Goal: Task Accomplishment & Management: Manage account settings

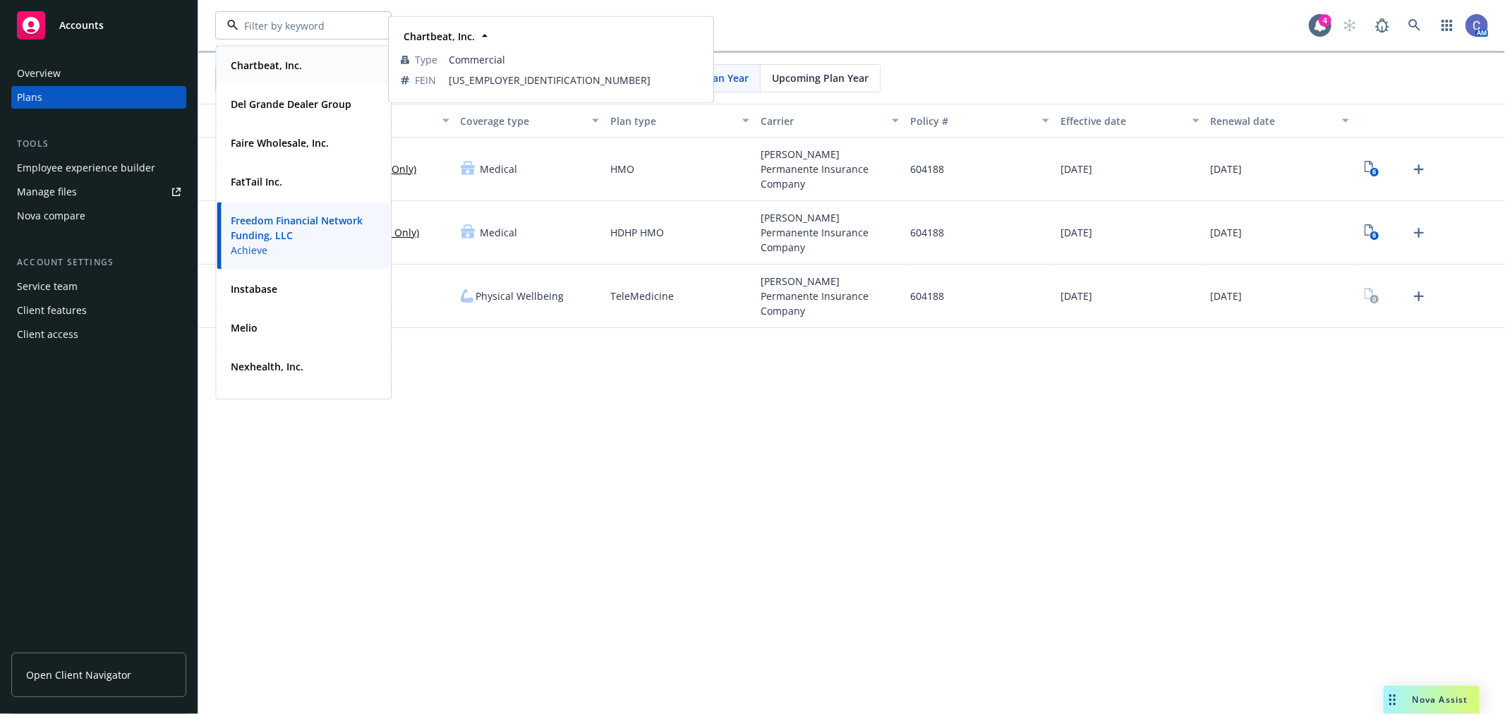
click at [284, 59] on strong "Chartbeat, Inc." at bounding box center [266, 65] width 71 height 13
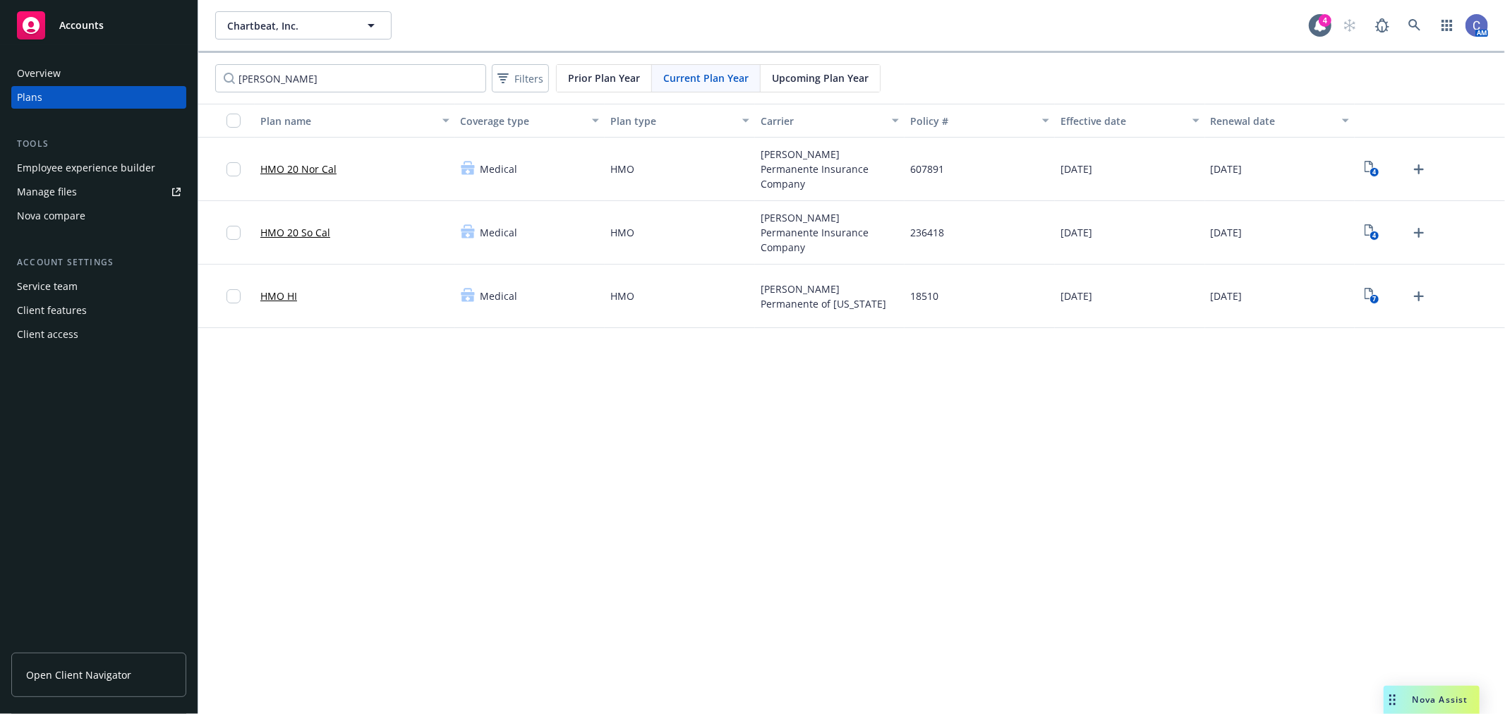
click at [121, 159] on div "Employee experience builder" at bounding box center [86, 168] width 138 height 23
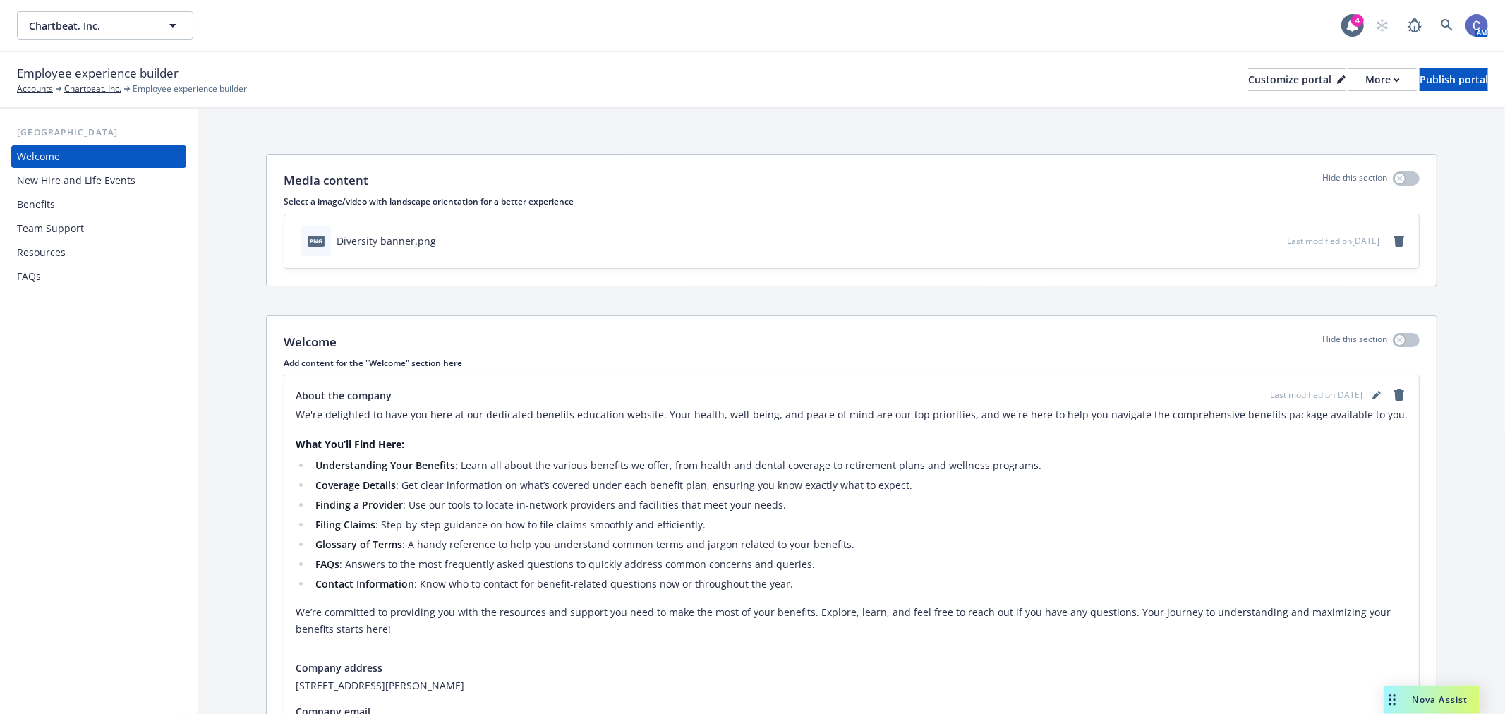
click at [1415, 95] on div "Employee experience builder Accounts Chartbeat, Inc. Employee experience builde…" at bounding box center [752, 79] width 1471 height 31
click at [1420, 88] on div "Publish portal" at bounding box center [1454, 79] width 68 height 21
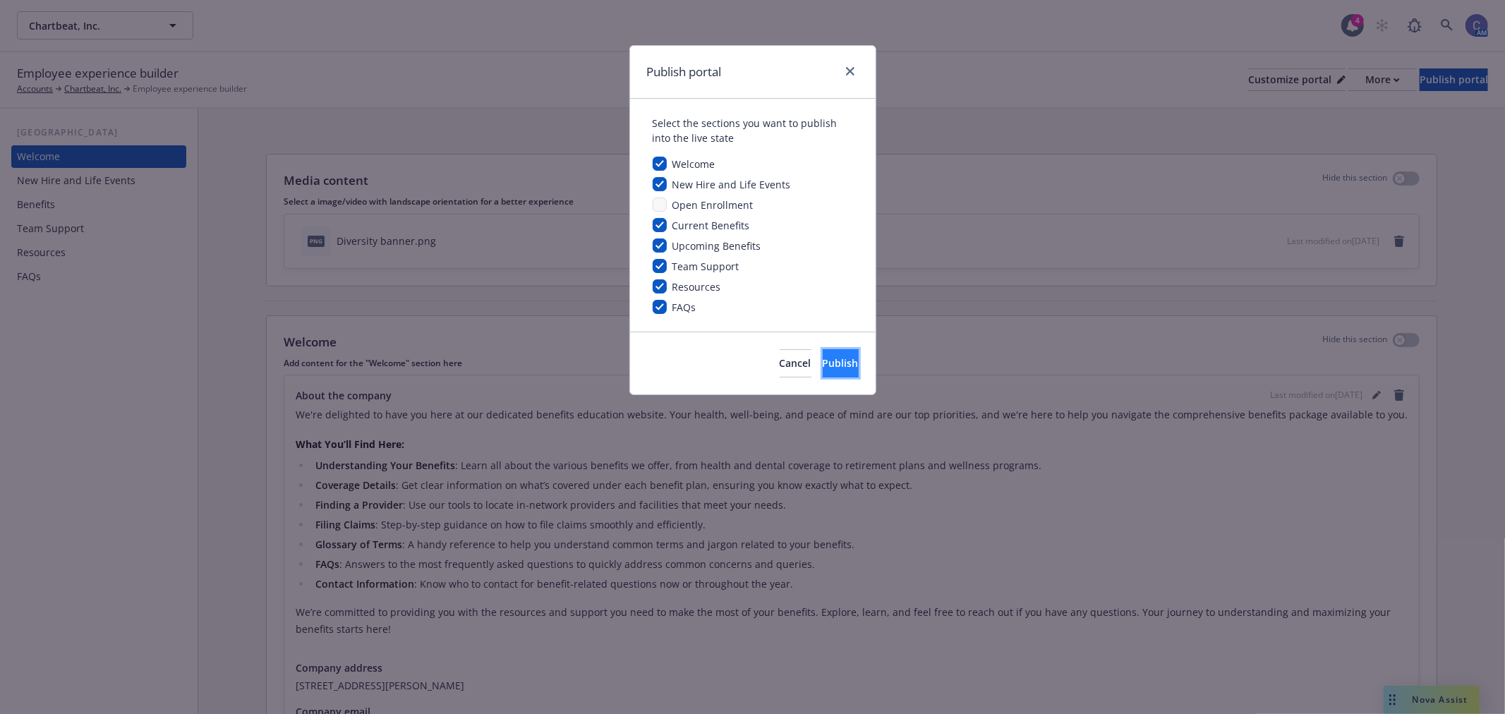
click at [823, 368] on button "Publish" at bounding box center [841, 363] width 36 height 28
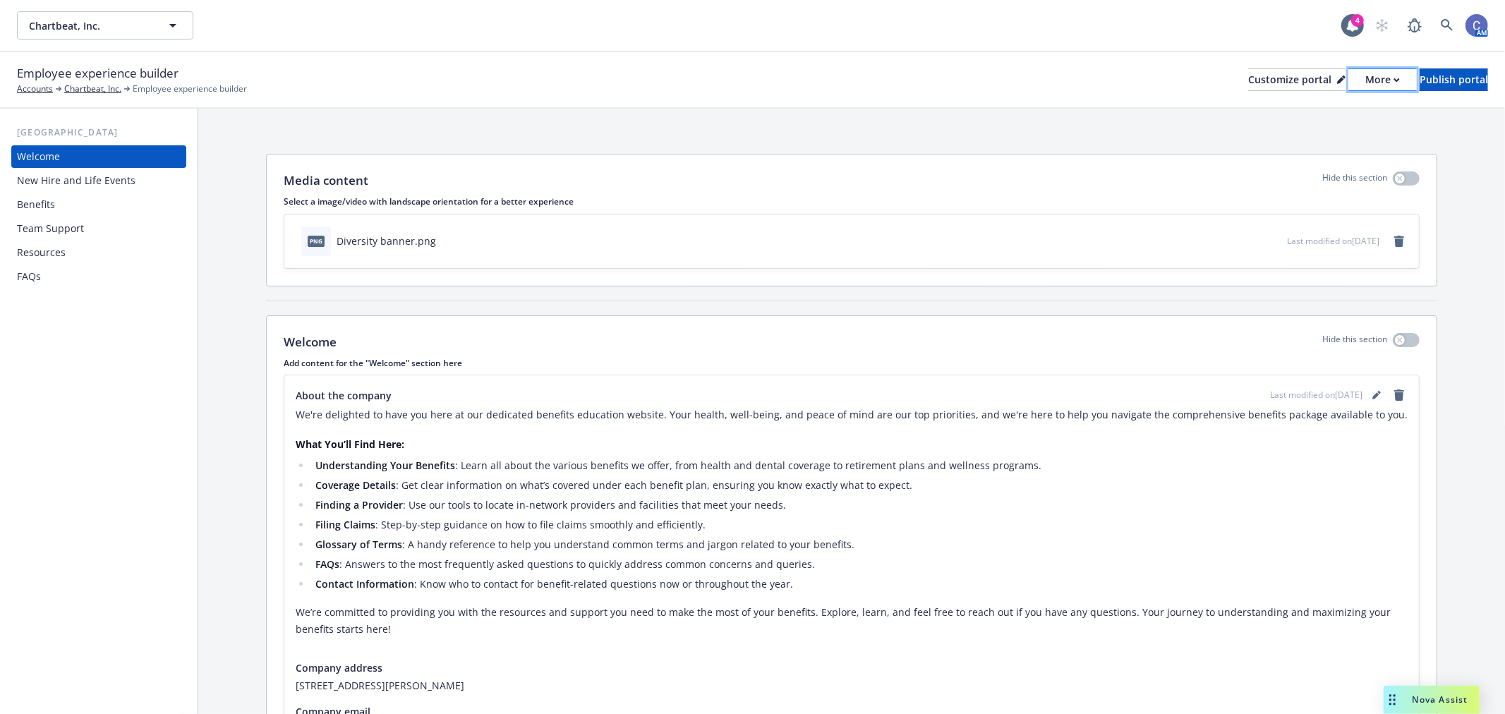
click at [1365, 78] on div "More" at bounding box center [1382, 79] width 35 height 21
click at [1308, 135] on link "Copy portal link" at bounding box center [1307, 140] width 128 height 28
click at [141, 27] on span "Chartbeat, Inc." at bounding box center [90, 25] width 122 height 15
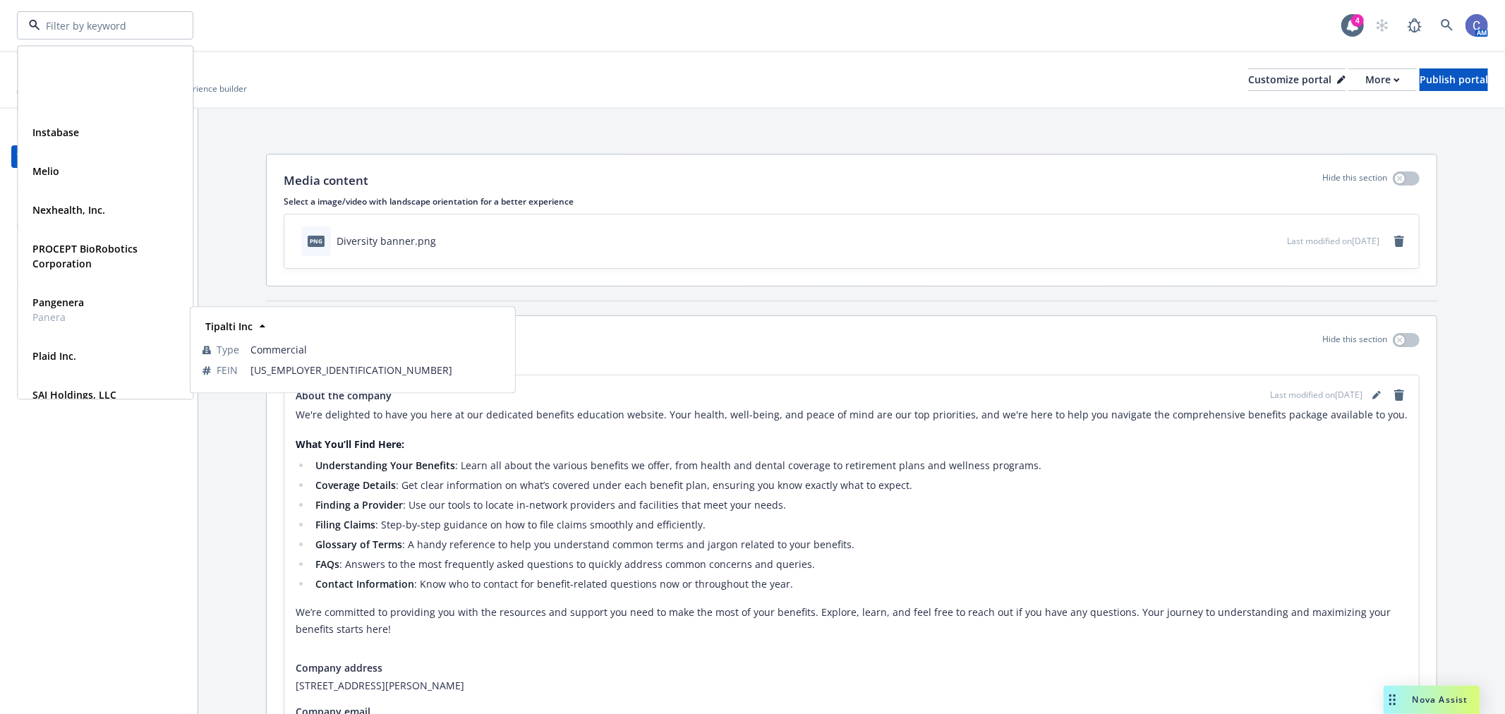
scroll to position [288, 0]
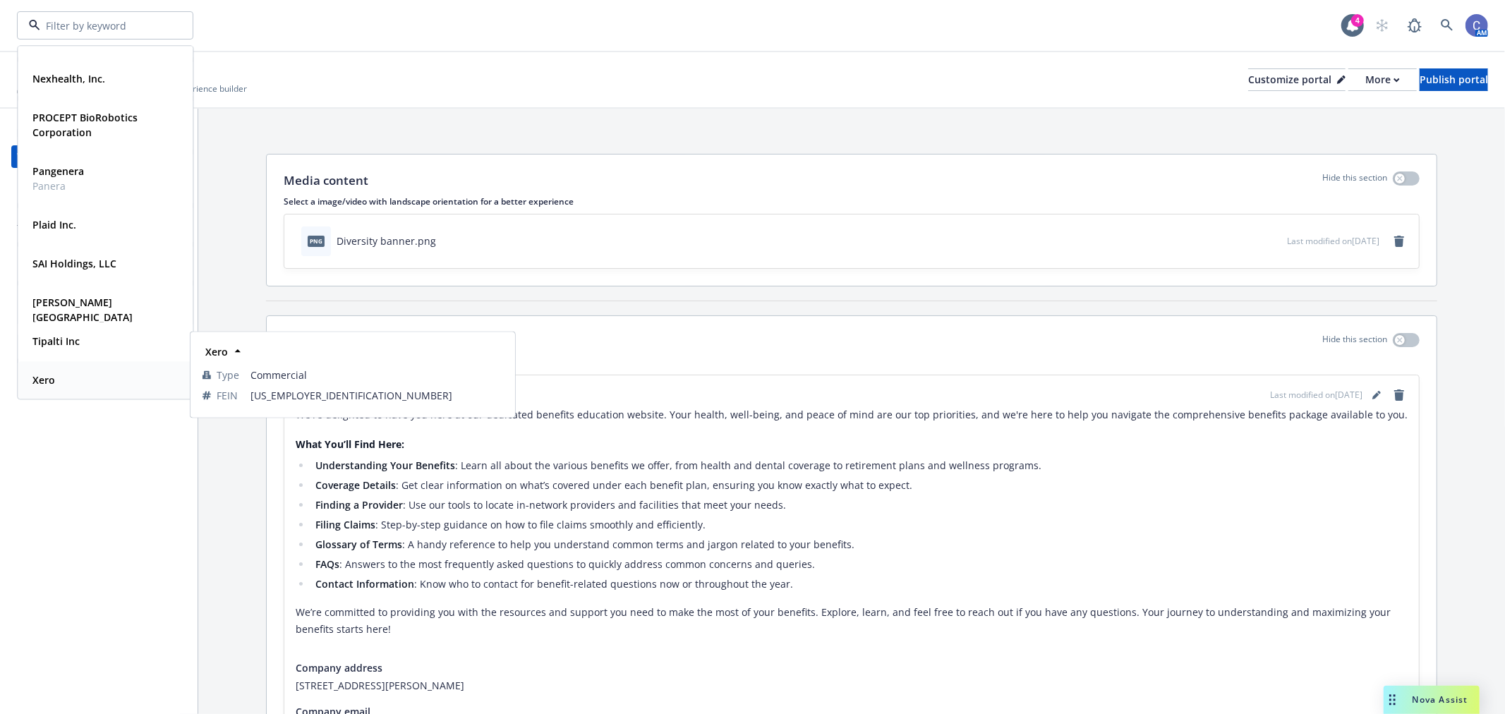
click at [51, 373] on strong "Xero" at bounding box center [43, 379] width 23 height 13
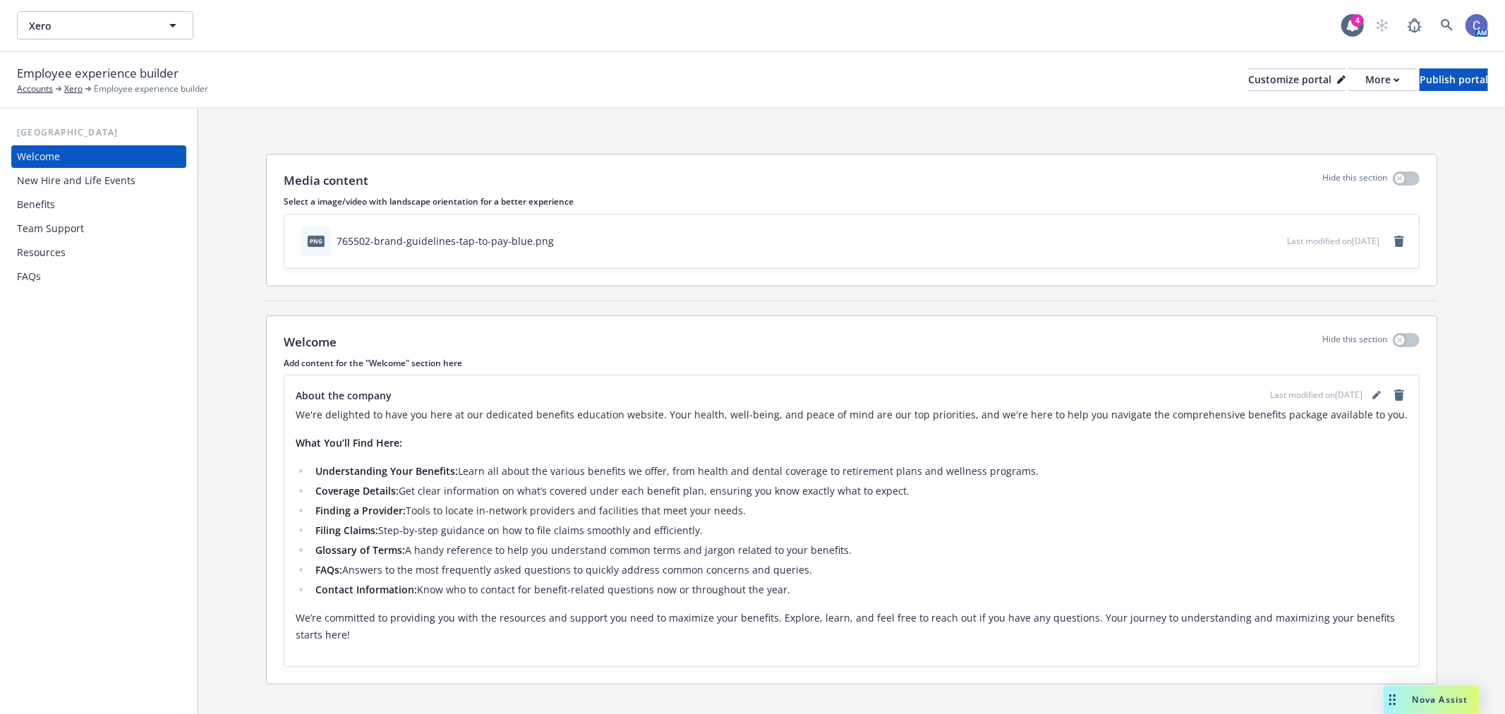
click at [56, 210] on div "Benefits" at bounding box center [99, 204] width 164 height 23
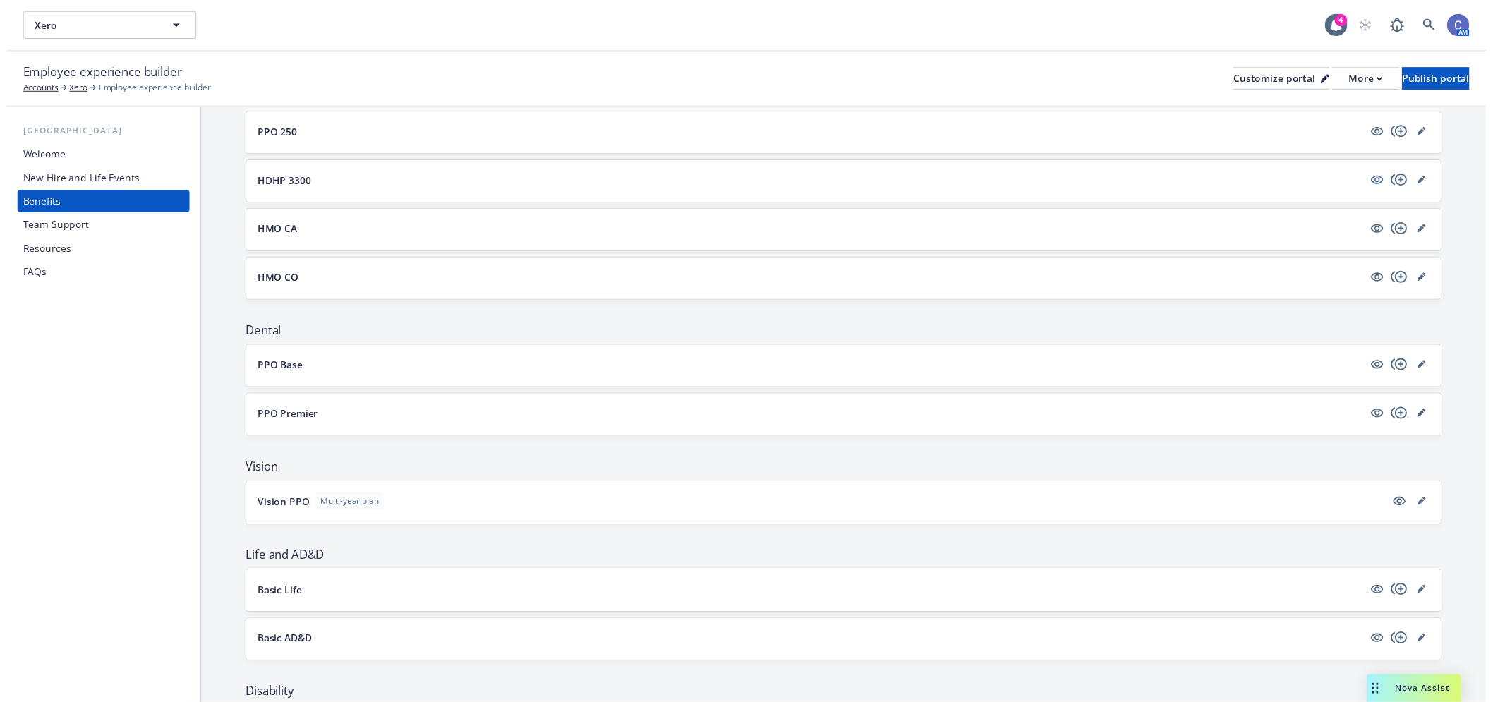
scroll to position [313, 0]
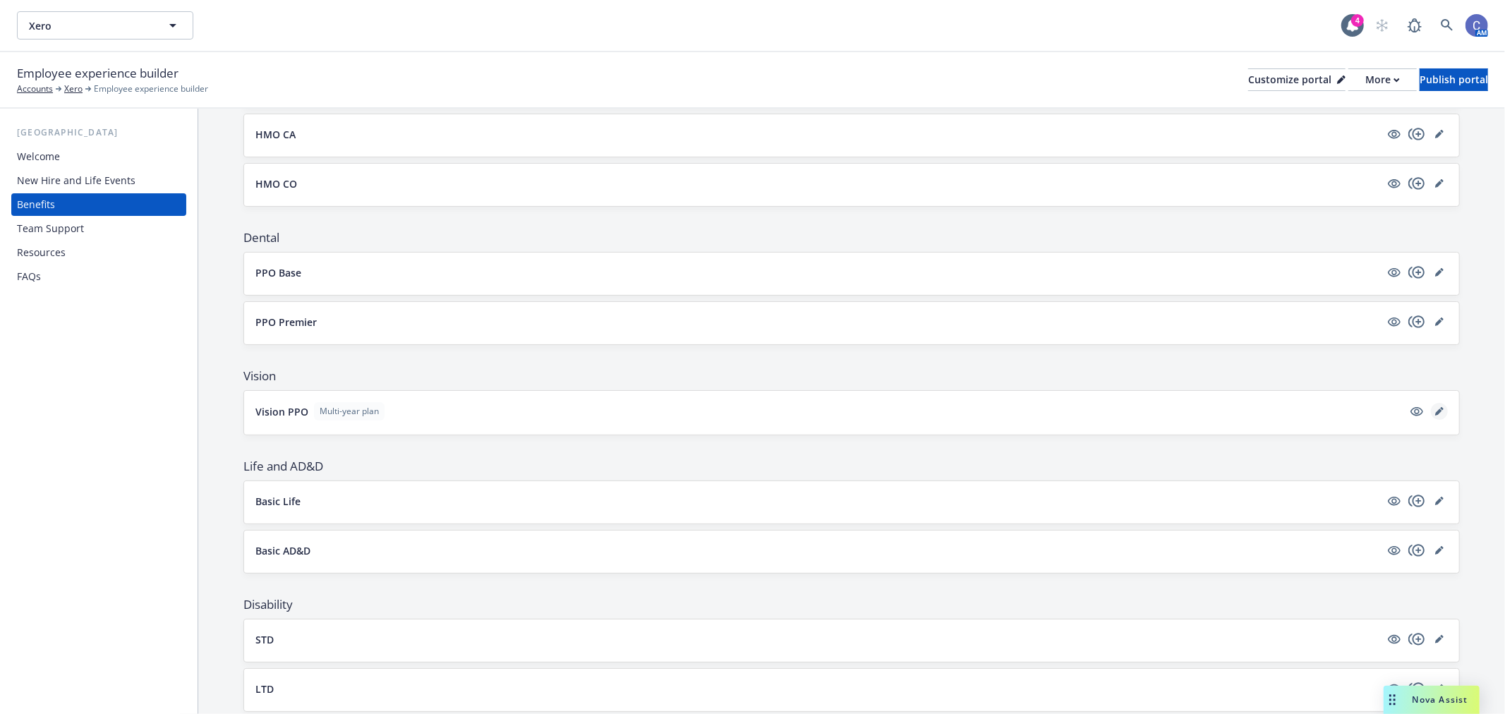
click at [1435, 413] on icon "editPencil" at bounding box center [1439, 411] width 8 height 8
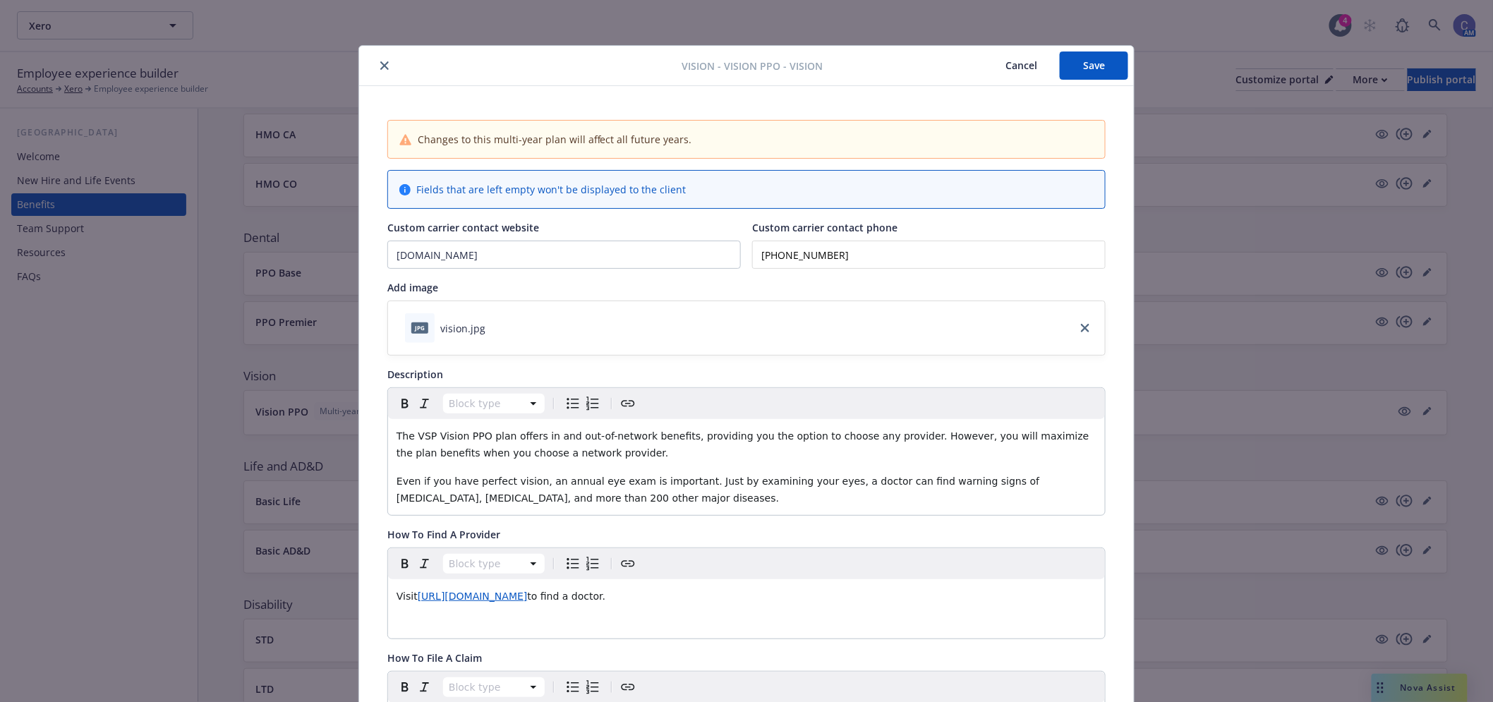
click at [1008, 67] on button "Cancel" at bounding box center [1021, 66] width 77 height 28
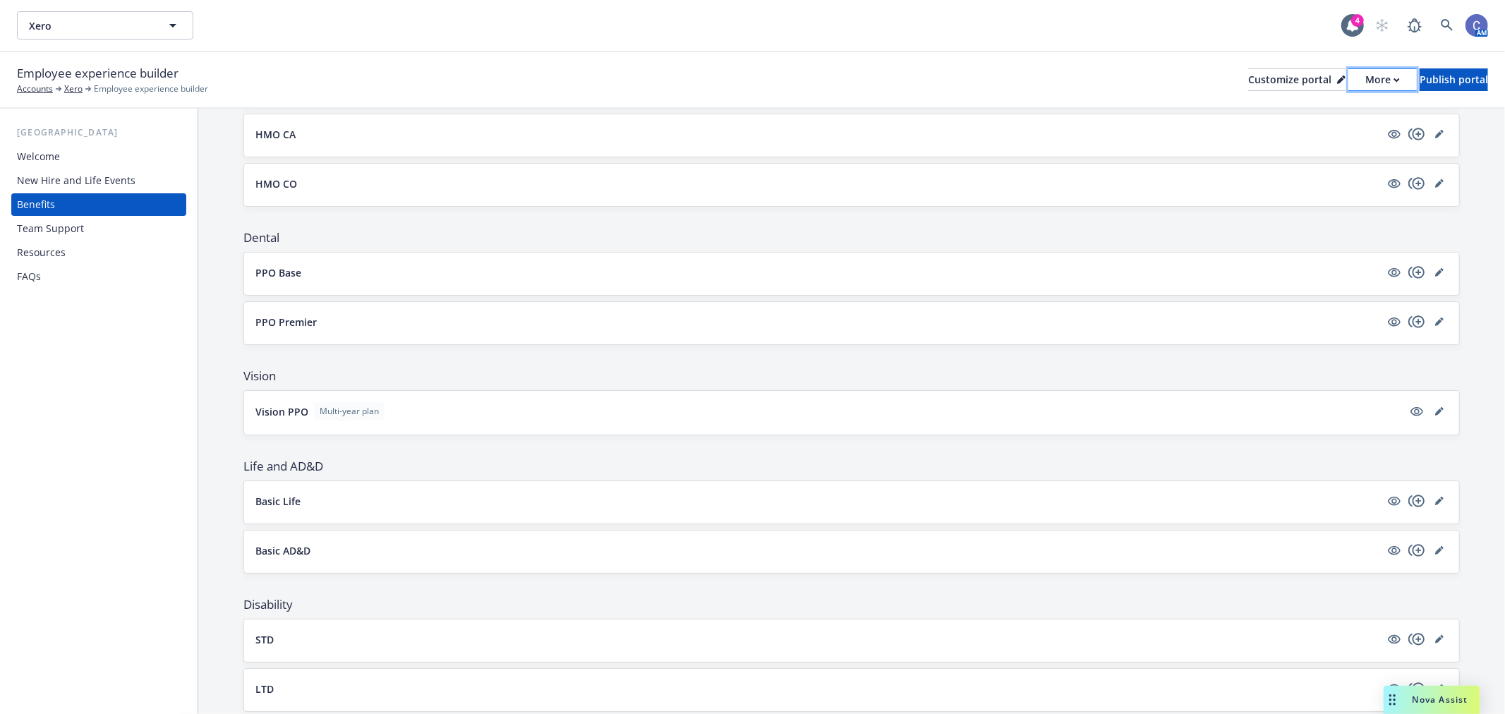
click at [1365, 85] on div "More" at bounding box center [1382, 79] width 35 height 21
click at [1315, 137] on link "Copy portal link" at bounding box center [1307, 140] width 128 height 28
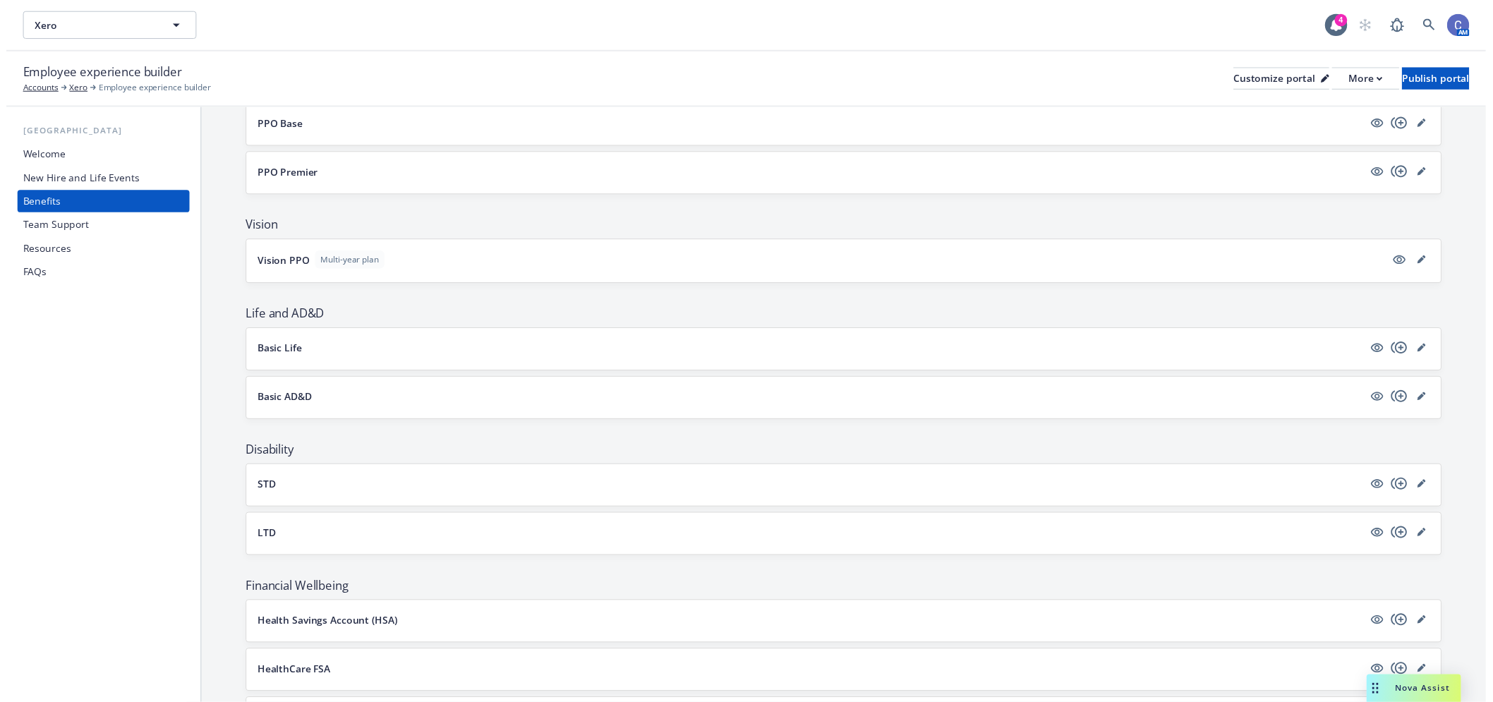
scroll to position [470, 0]
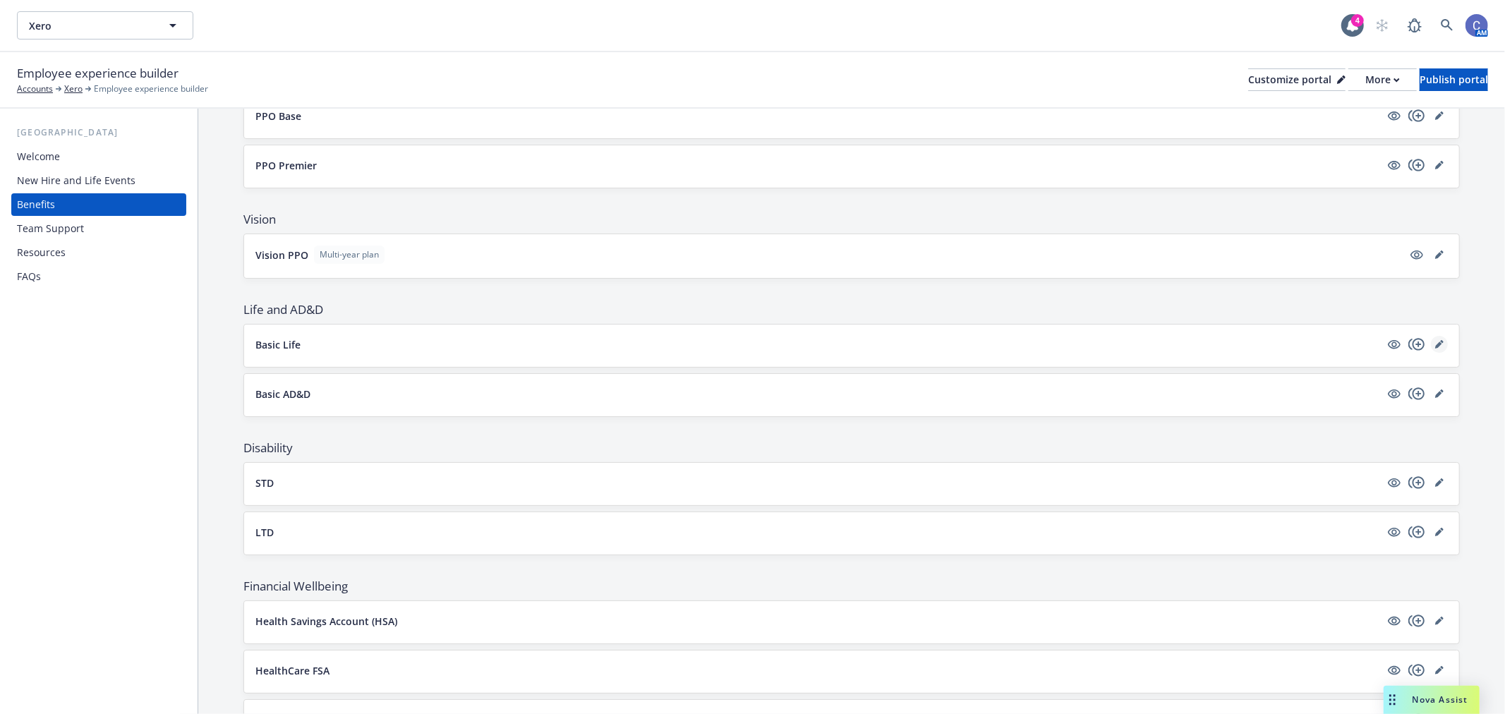
click at [1435, 341] on icon "editPencil" at bounding box center [1439, 344] width 8 height 8
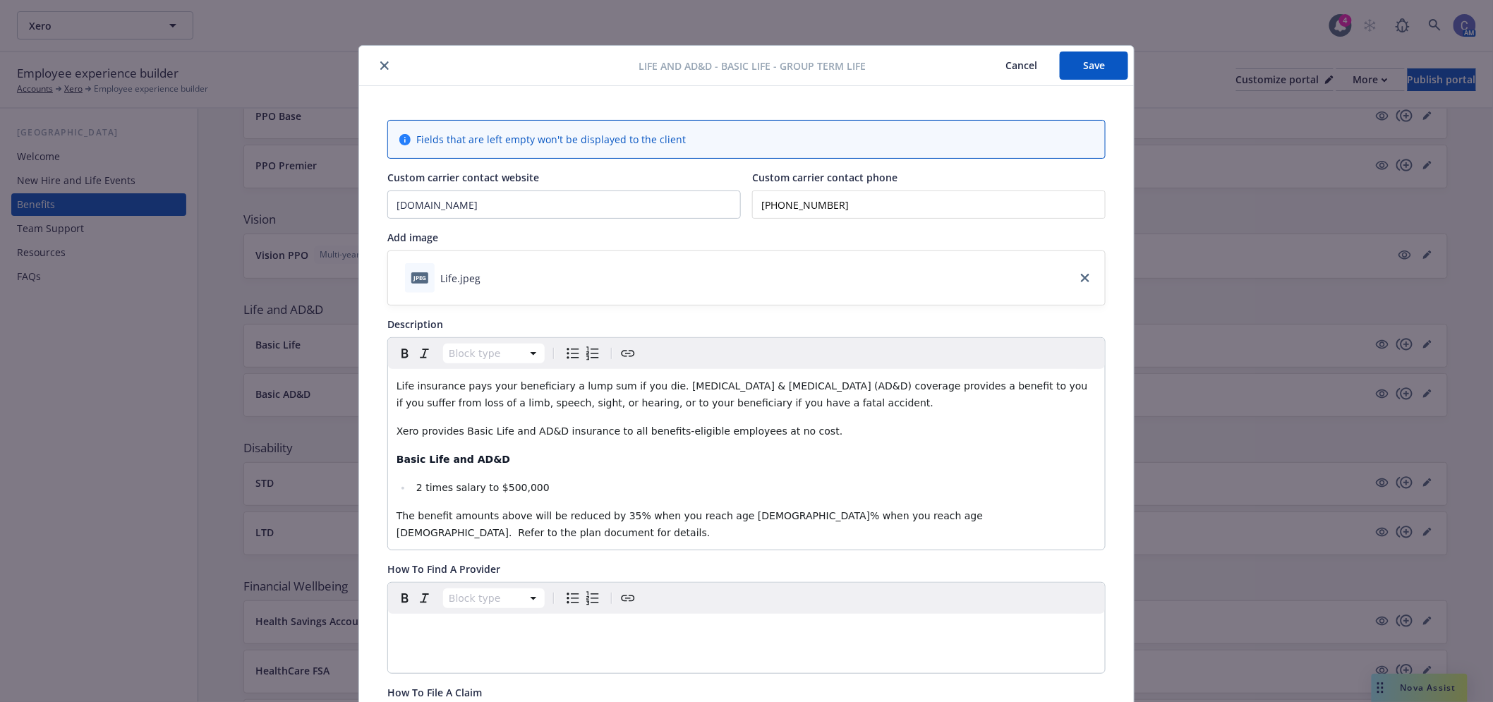
click at [380, 61] on icon "close" at bounding box center [384, 65] width 8 height 8
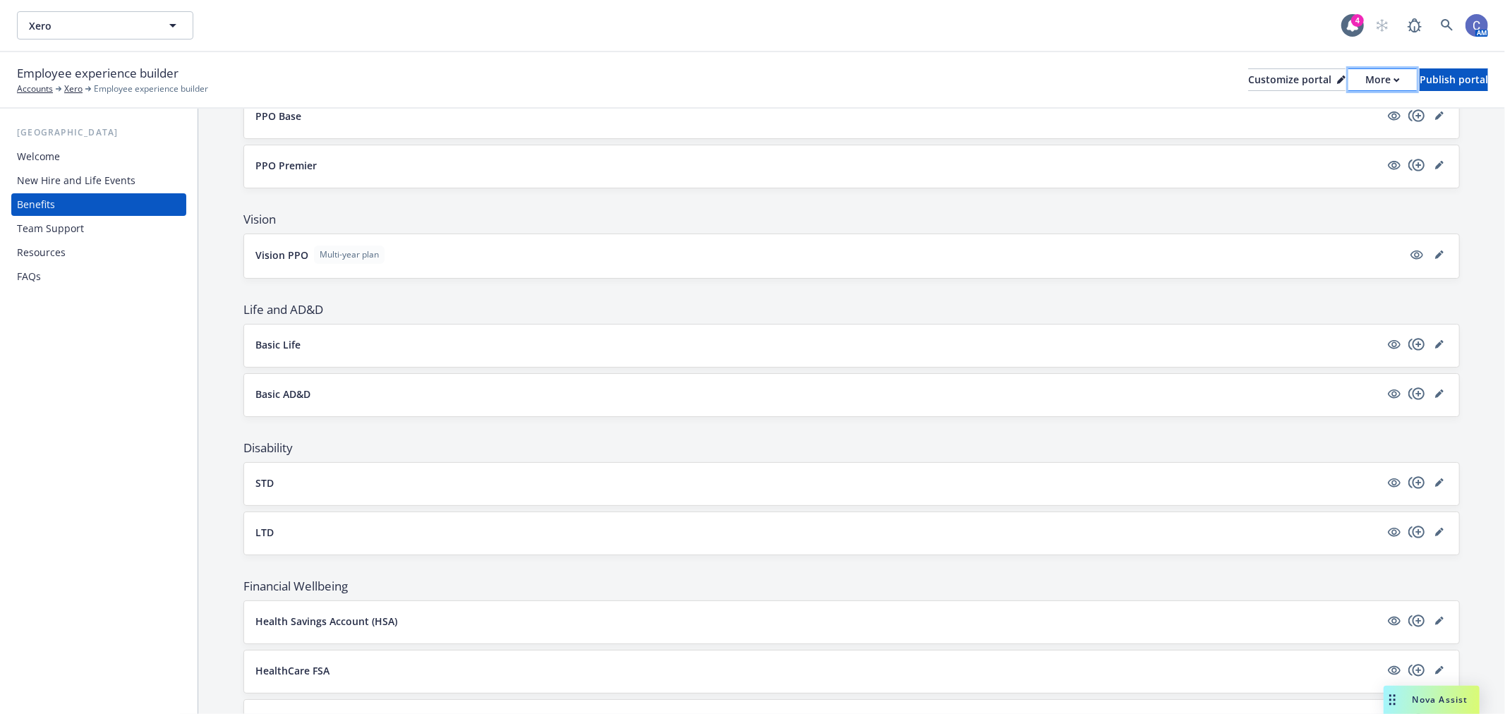
click at [1365, 81] on div "More" at bounding box center [1382, 79] width 35 height 21
click at [1318, 109] on link "Copy preview link" at bounding box center [1307, 111] width 128 height 28
drag, startPoint x: 141, startPoint y: 41, endPoint x: 144, endPoint y: 32, distance: 8.9
click at [141, 40] on div "Xero Xero 4 AM" at bounding box center [752, 25] width 1505 height 51
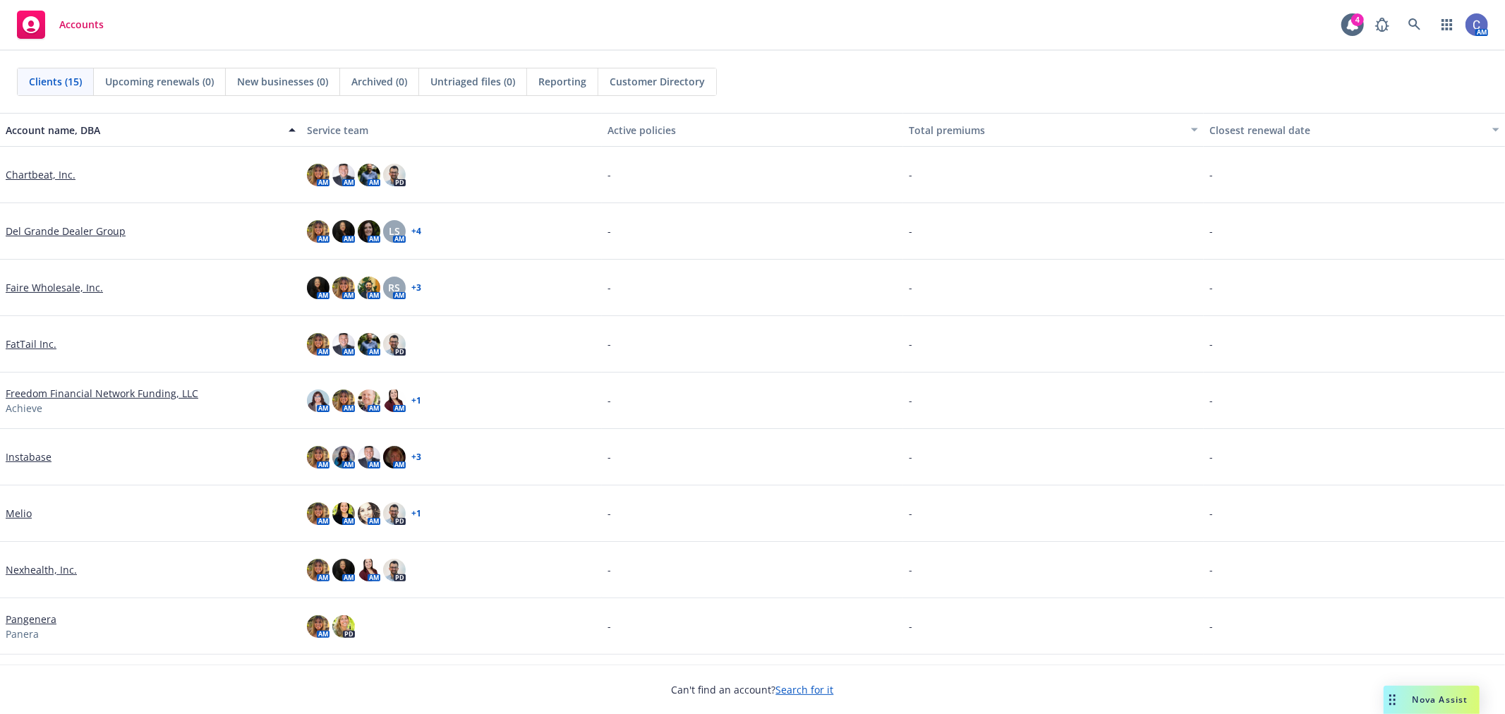
click at [1003, 61] on div "Clients (15) Upcoming renewals (0) New businesses (0) Archived (0) Untriaged fi…" at bounding box center [752, 82] width 1505 height 62
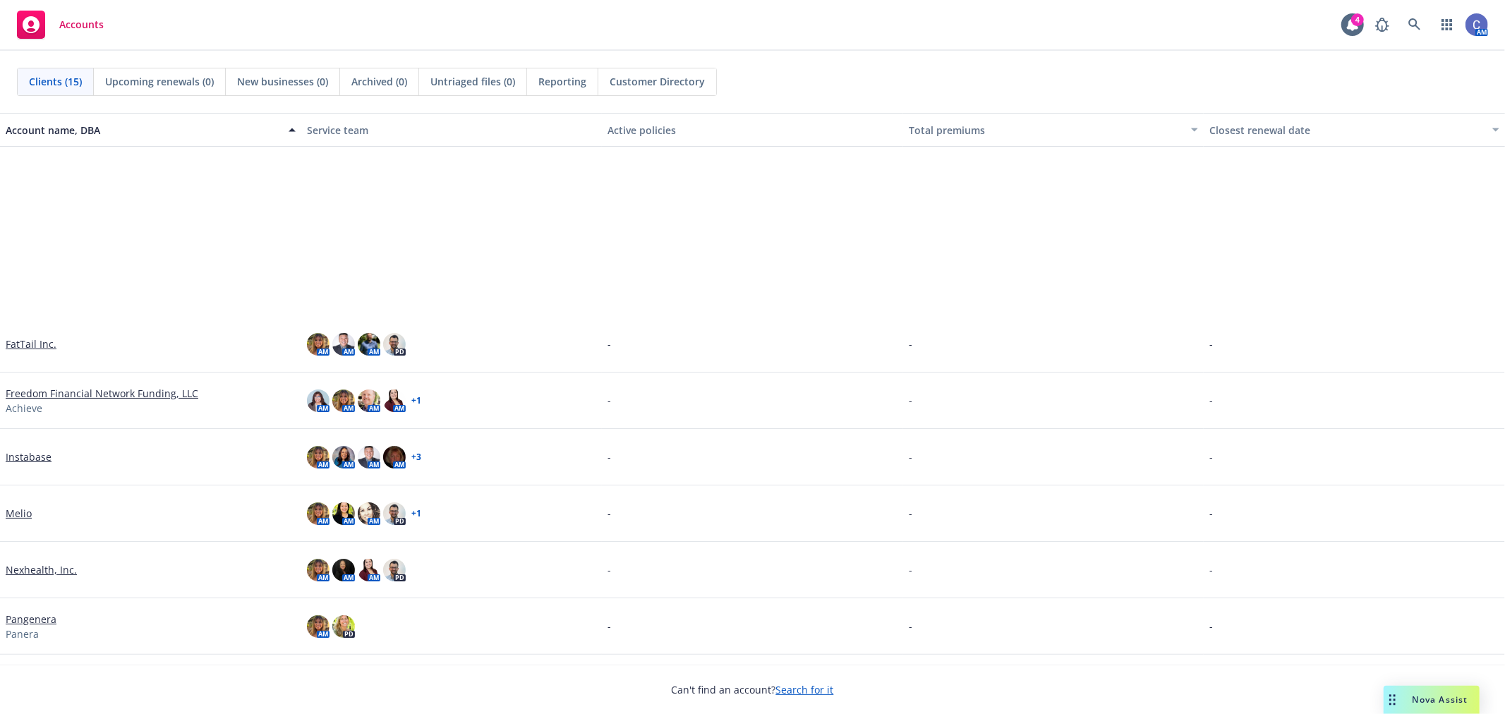
scroll to position [328, 0]
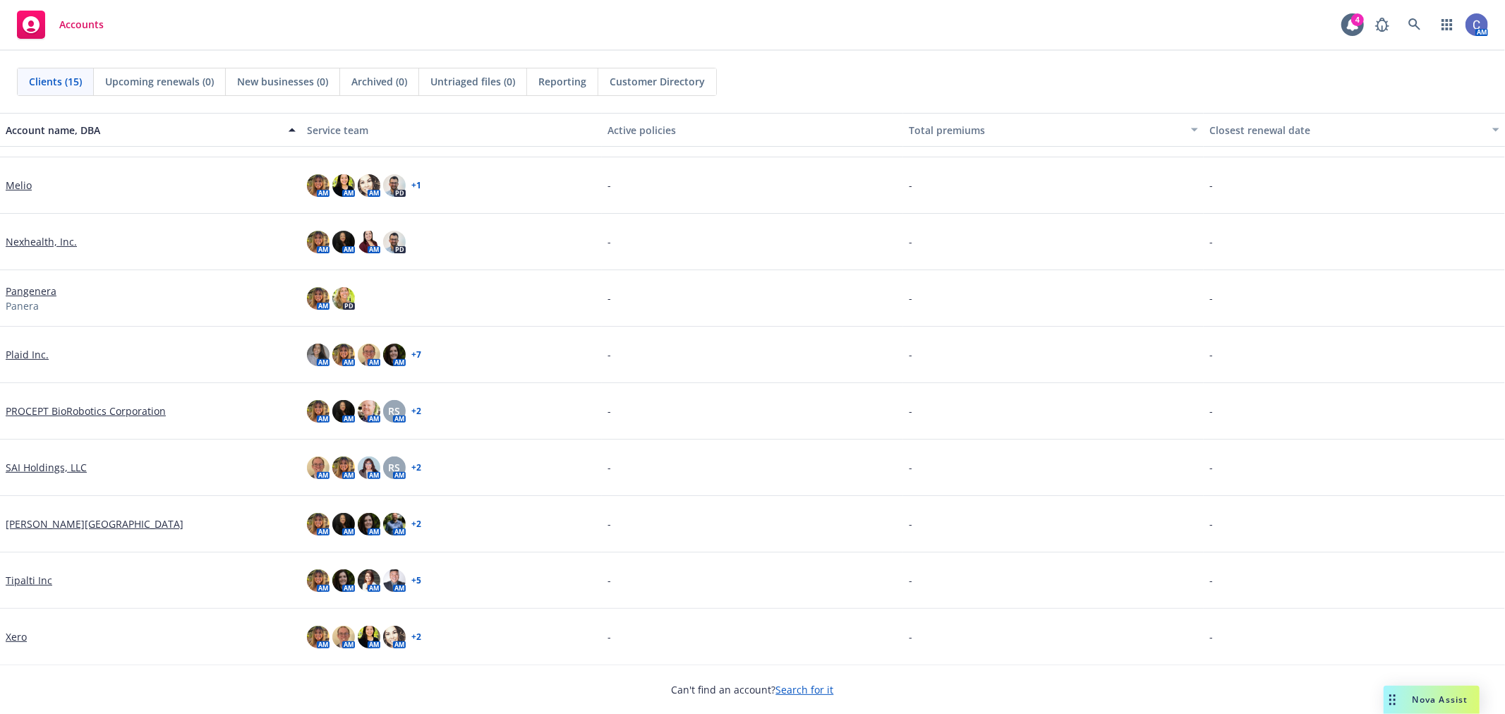
click at [40, 466] on link "SAI Holdings, LLC" at bounding box center [46, 467] width 81 height 15
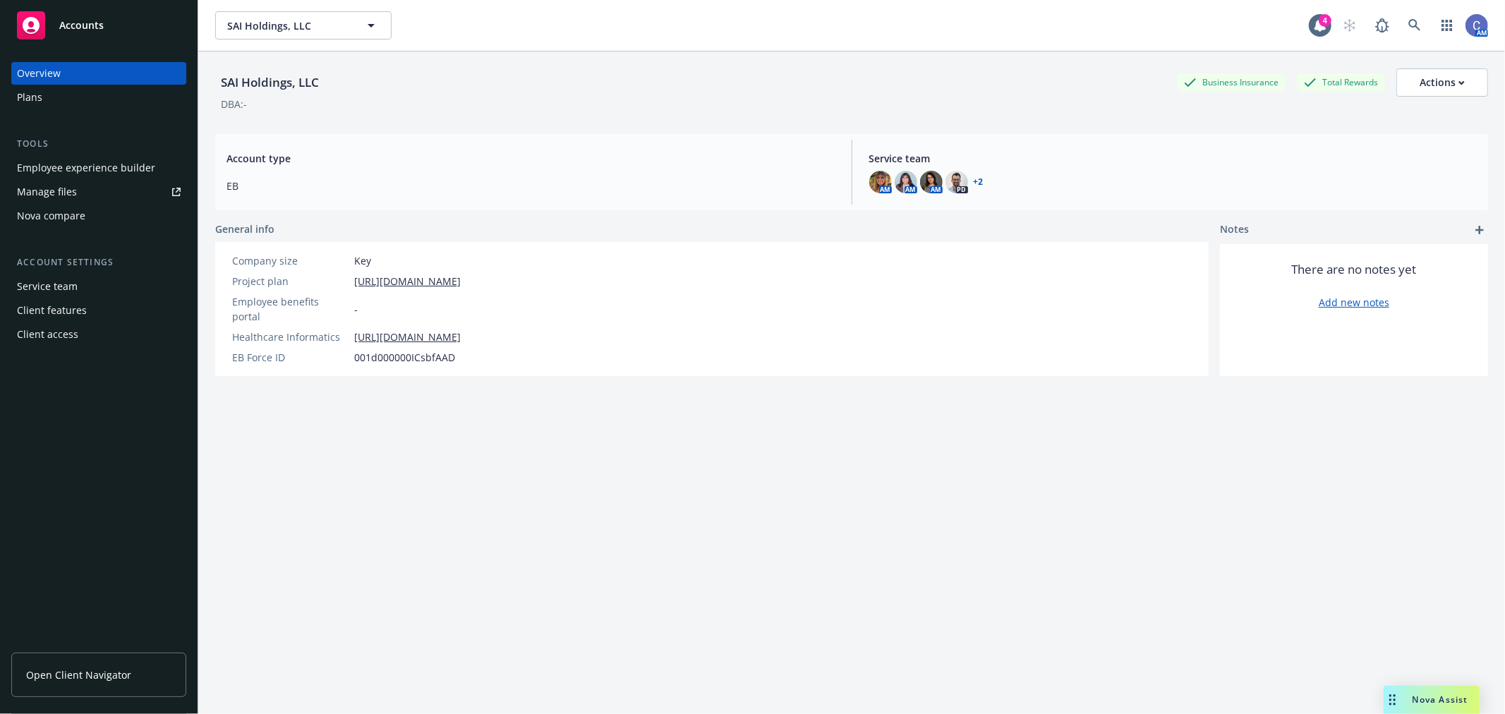
click at [69, 186] on div "Manage files" at bounding box center [47, 192] width 60 height 23
click at [348, 21] on span "SAI Holdings, LLC" at bounding box center [288, 25] width 122 height 15
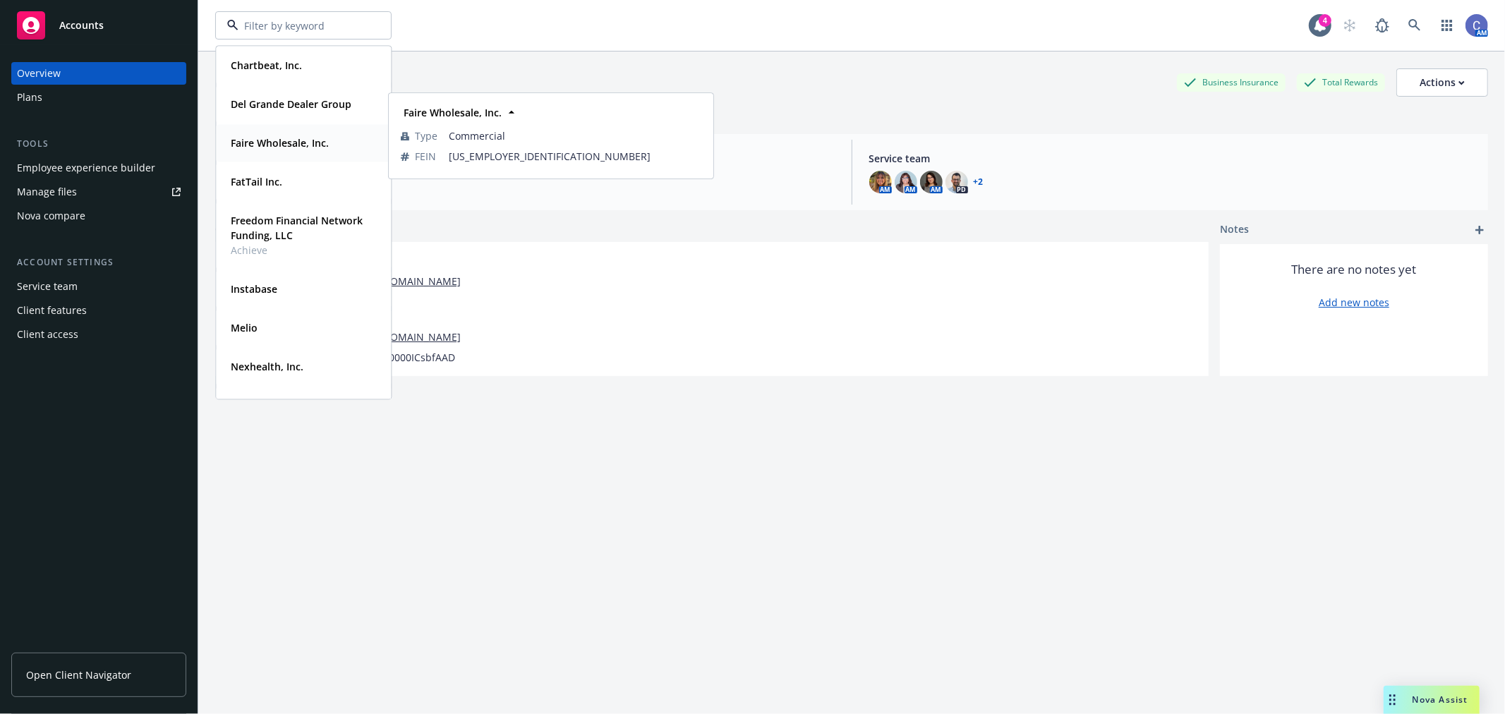
click at [255, 135] on div "Faire Wholesale, Inc." at bounding box center [278, 143] width 107 height 20
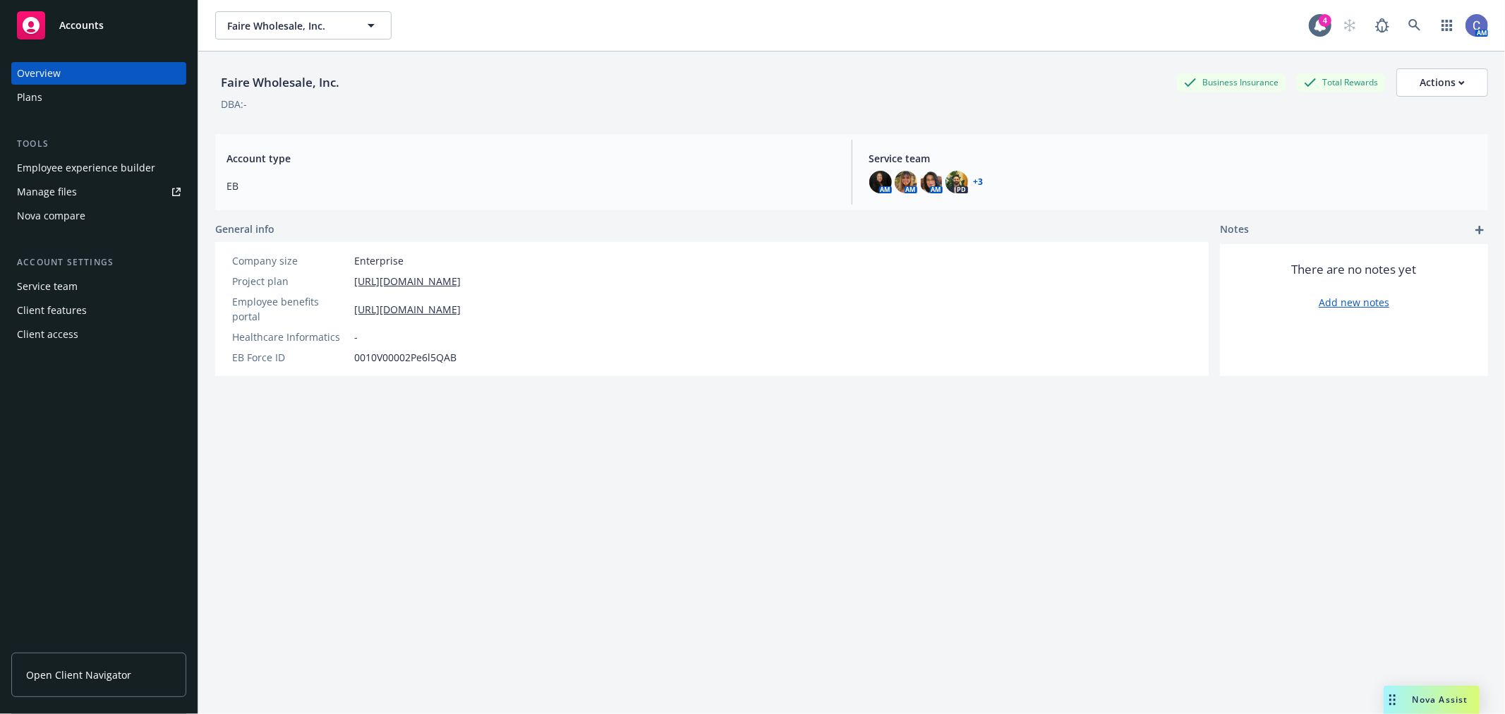
click at [73, 171] on div "Employee experience builder" at bounding box center [86, 168] width 138 height 23
click at [82, 190] on link "Manage files" at bounding box center [98, 192] width 175 height 23
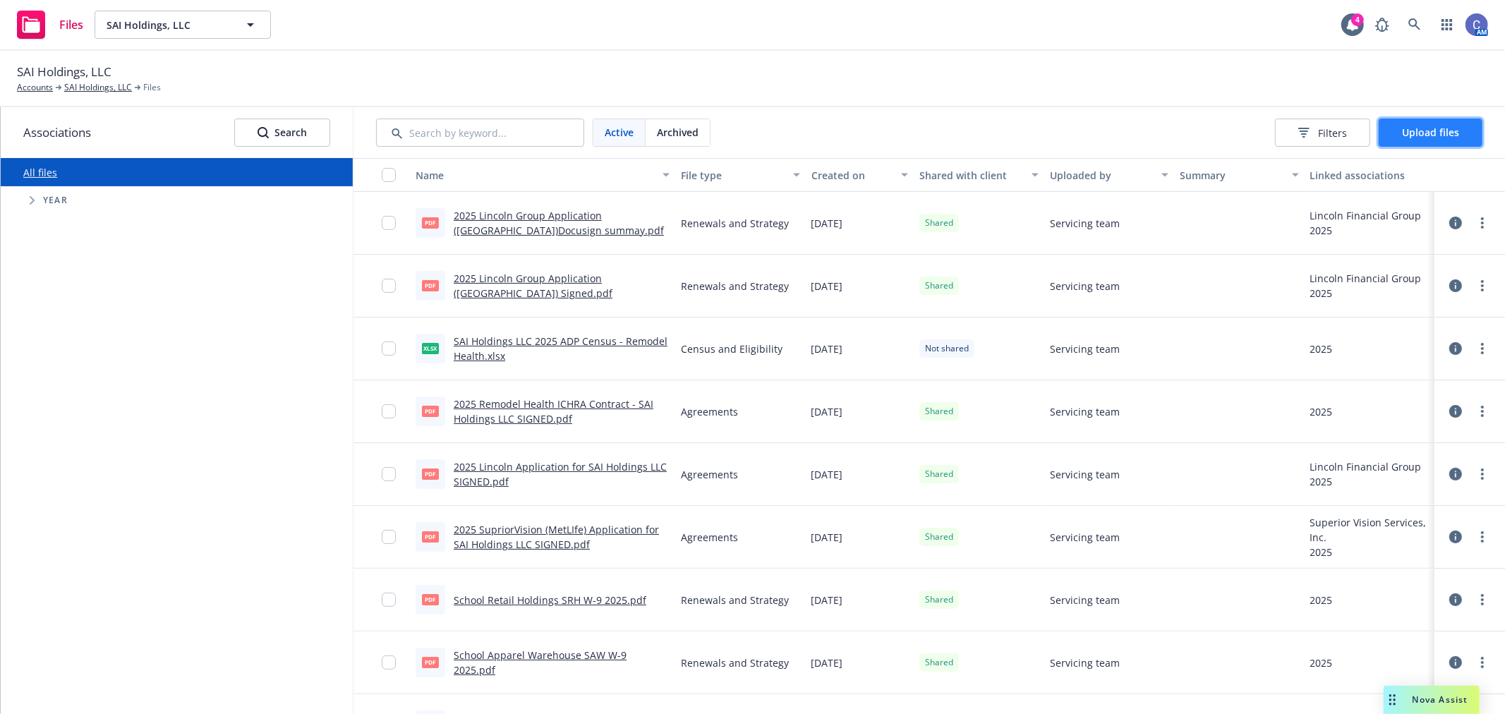
click at [1428, 133] on span "Upload files" at bounding box center [1430, 132] width 57 height 13
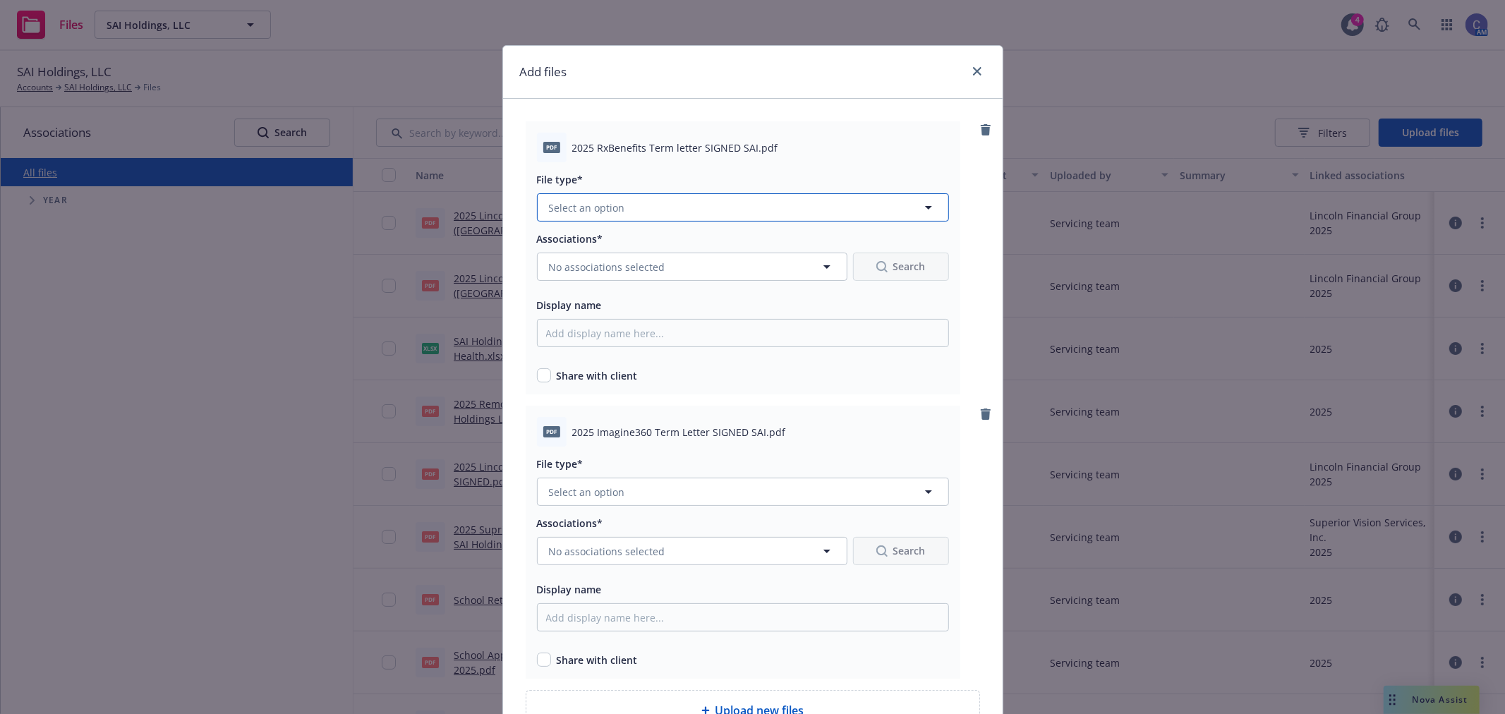
click at [589, 199] on button "Select an option" at bounding box center [743, 207] width 412 height 28
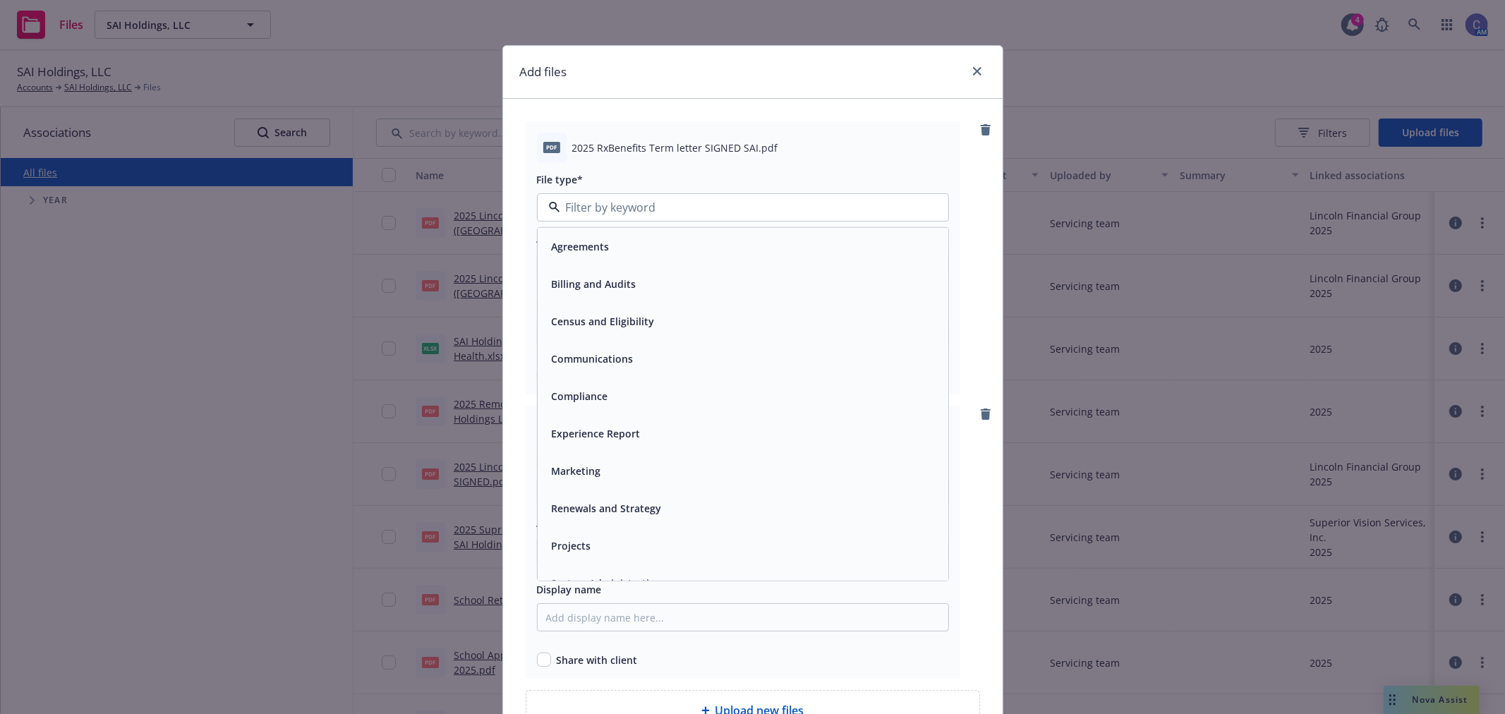
click at [591, 498] on div "Renewals and Strategy" at bounding box center [605, 508] width 119 height 20
click at [598, 268] on span "No associations selected" at bounding box center [607, 267] width 116 height 15
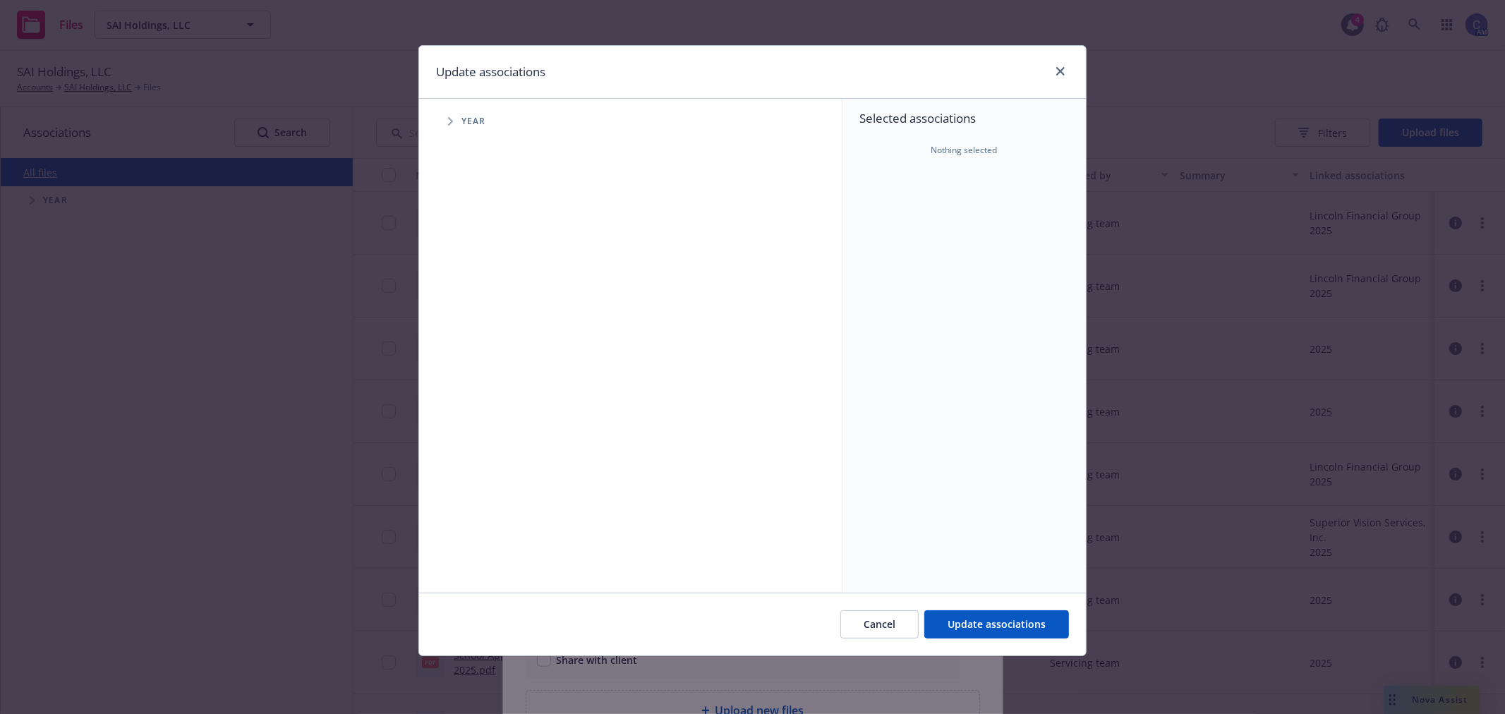
click at [442, 124] on span "Tree Example" at bounding box center [450, 121] width 23 height 23
drag, startPoint x: 551, startPoint y: 69, endPoint x: 773, endPoint y: 270, distance: 298.7
click at [773, 270] on div "Update associations Accessibility guide for tree Tree Example. Navigate the tre…" at bounding box center [752, 350] width 668 height 611
click at [1055, 66] on link "close" at bounding box center [1060, 71] width 17 height 17
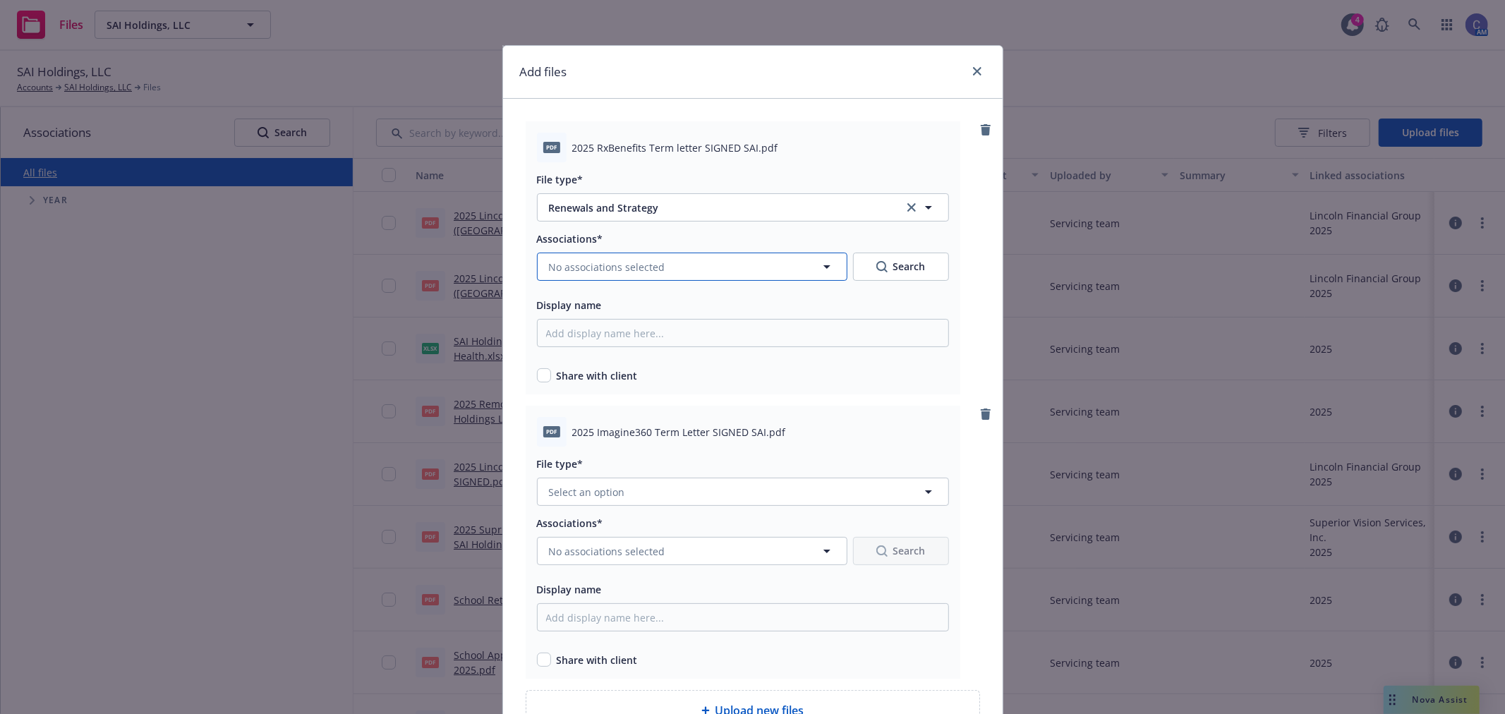
click at [594, 272] on span "No associations selected" at bounding box center [607, 267] width 116 height 15
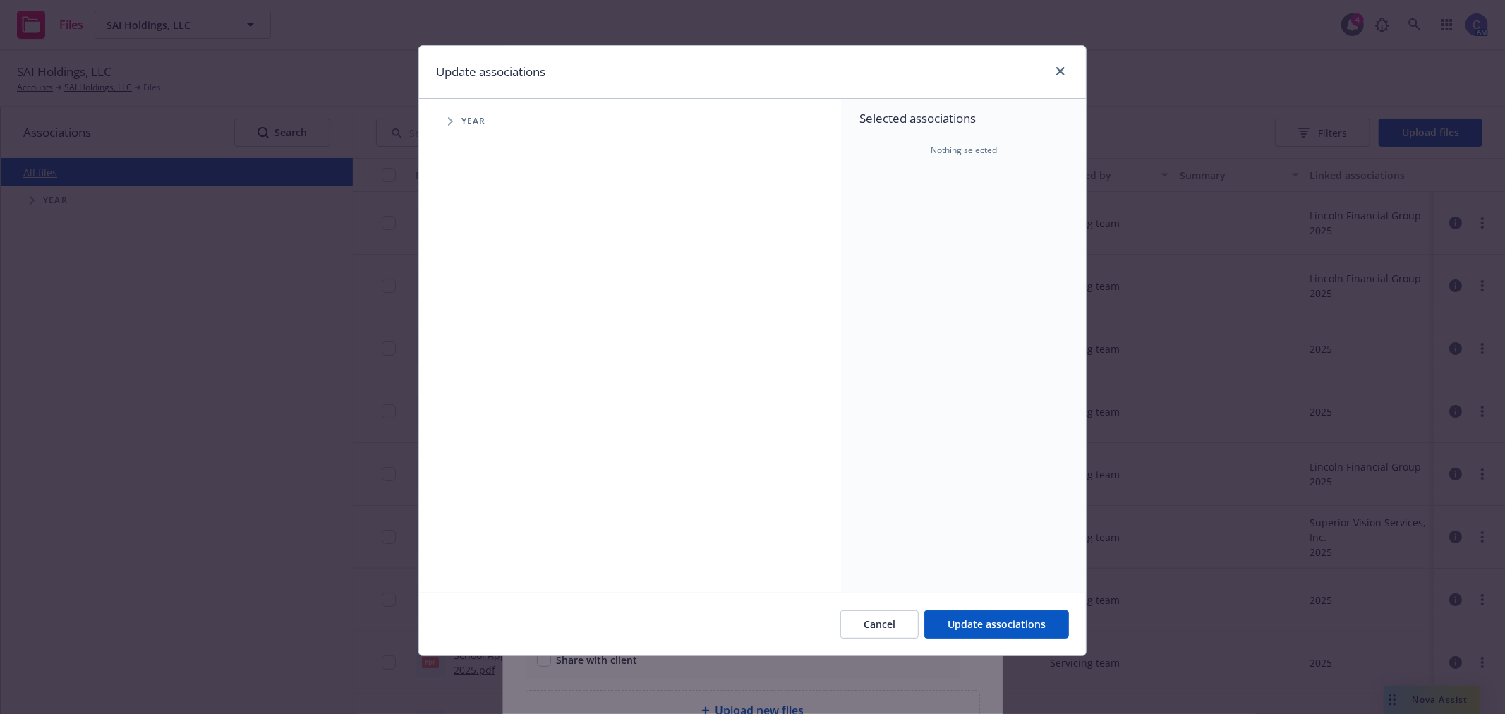
click at [454, 121] on span "Tree Example" at bounding box center [450, 121] width 23 height 23
click at [473, 318] on span "Tree Example" at bounding box center [467, 314] width 23 height 23
click at [488, 347] on icon "Tree Example" at bounding box center [486, 345] width 6 height 8
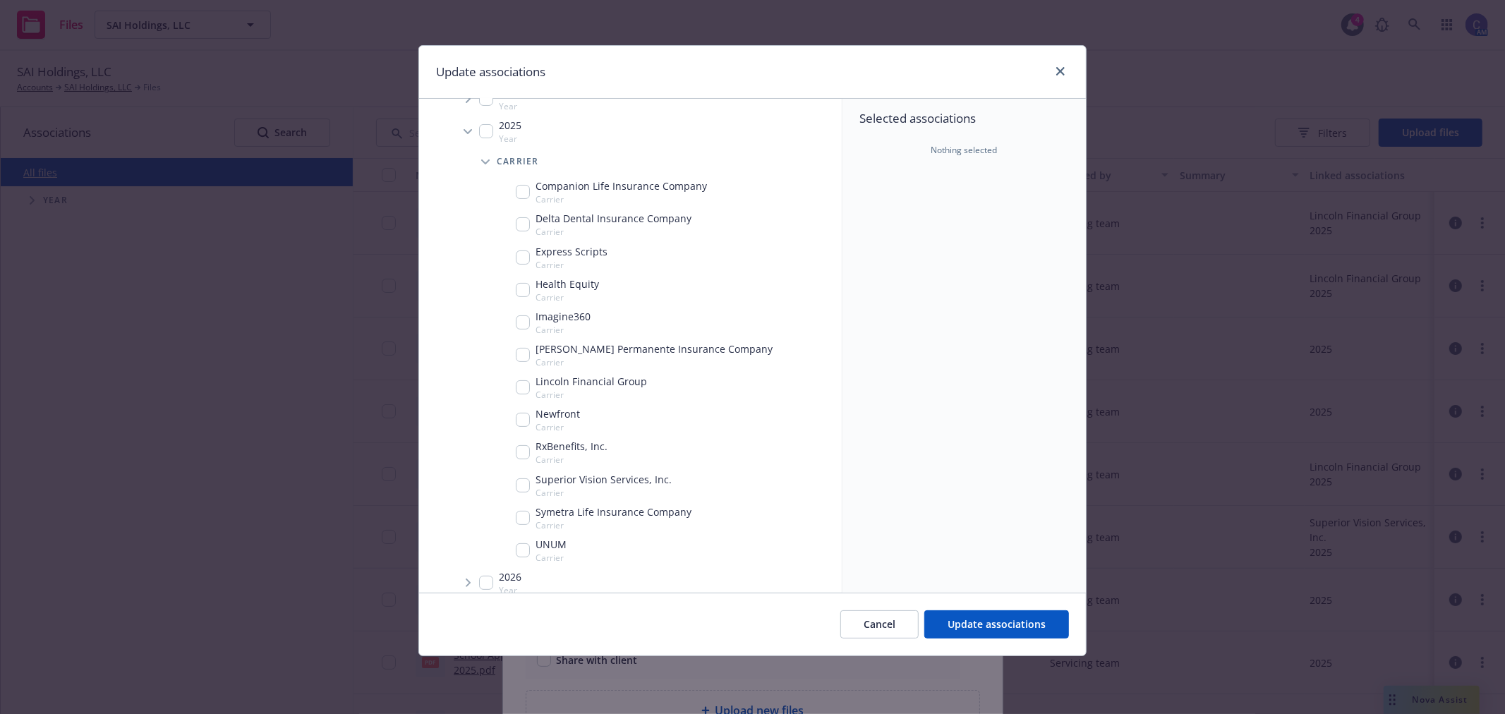
scroll to position [198, 0]
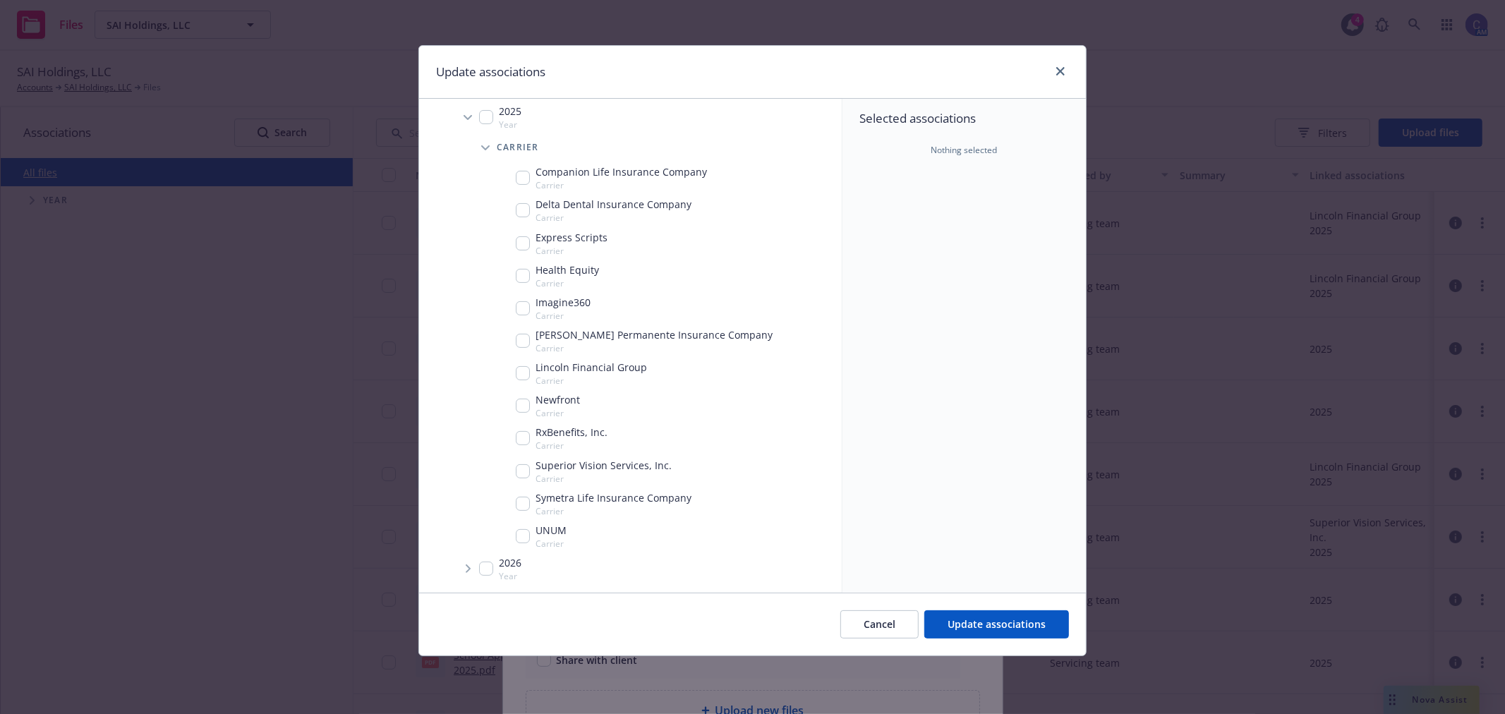
click at [526, 440] on input "Tree Example" at bounding box center [523, 438] width 14 height 14
checkbox input "true"
click at [995, 624] on span "Update associations" at bounding box center [997, 623] width 98 height 13
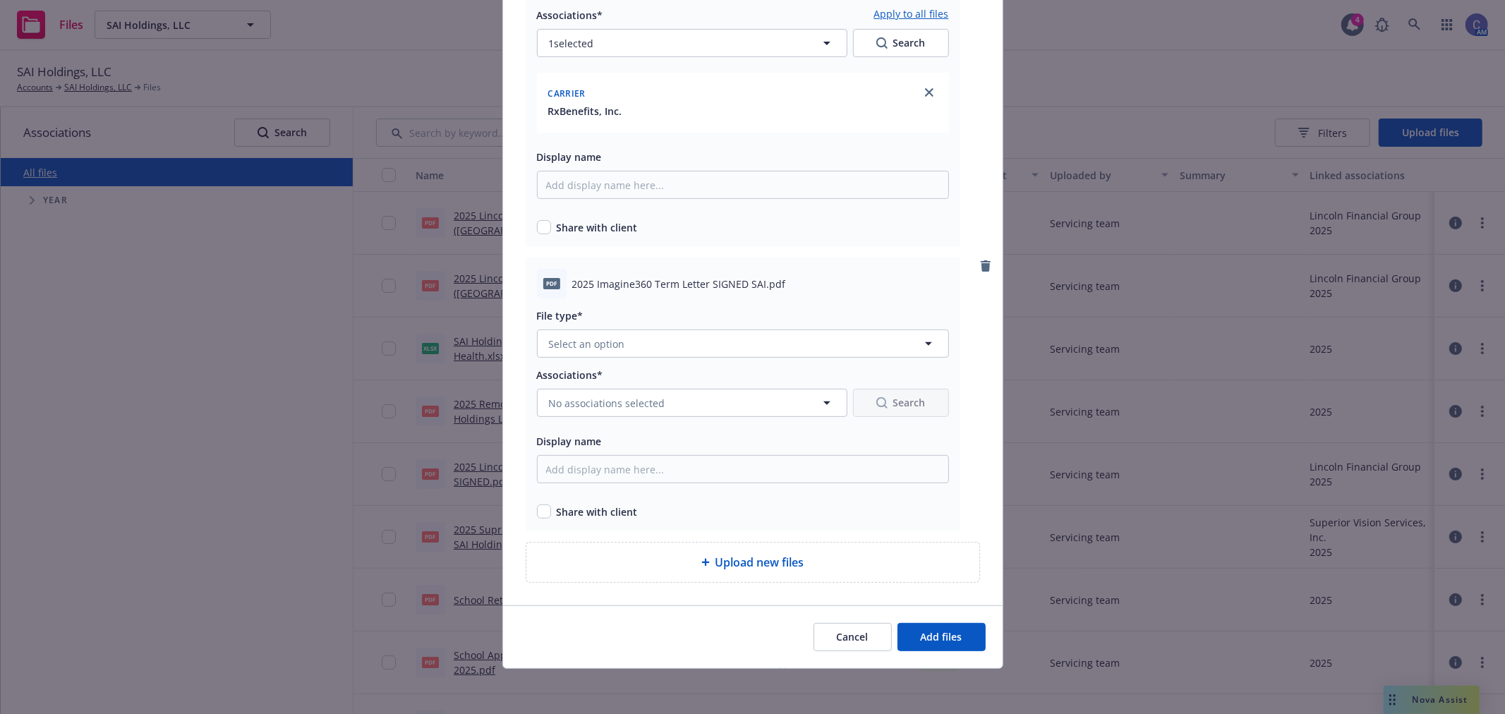
scroll to position [226, 0]
drag, startPoint x: 536, startPoint y: 226, endPoint x: 565, endPoint y: 284, distance: 64.7
click at [537, 226] on input "checkbox" at bounding box center [544, 227] width 14 height 14
checkbox input "true"
click at [600, 344] on span "Select an option" at bounding box center [587, 344] width 76 height 15
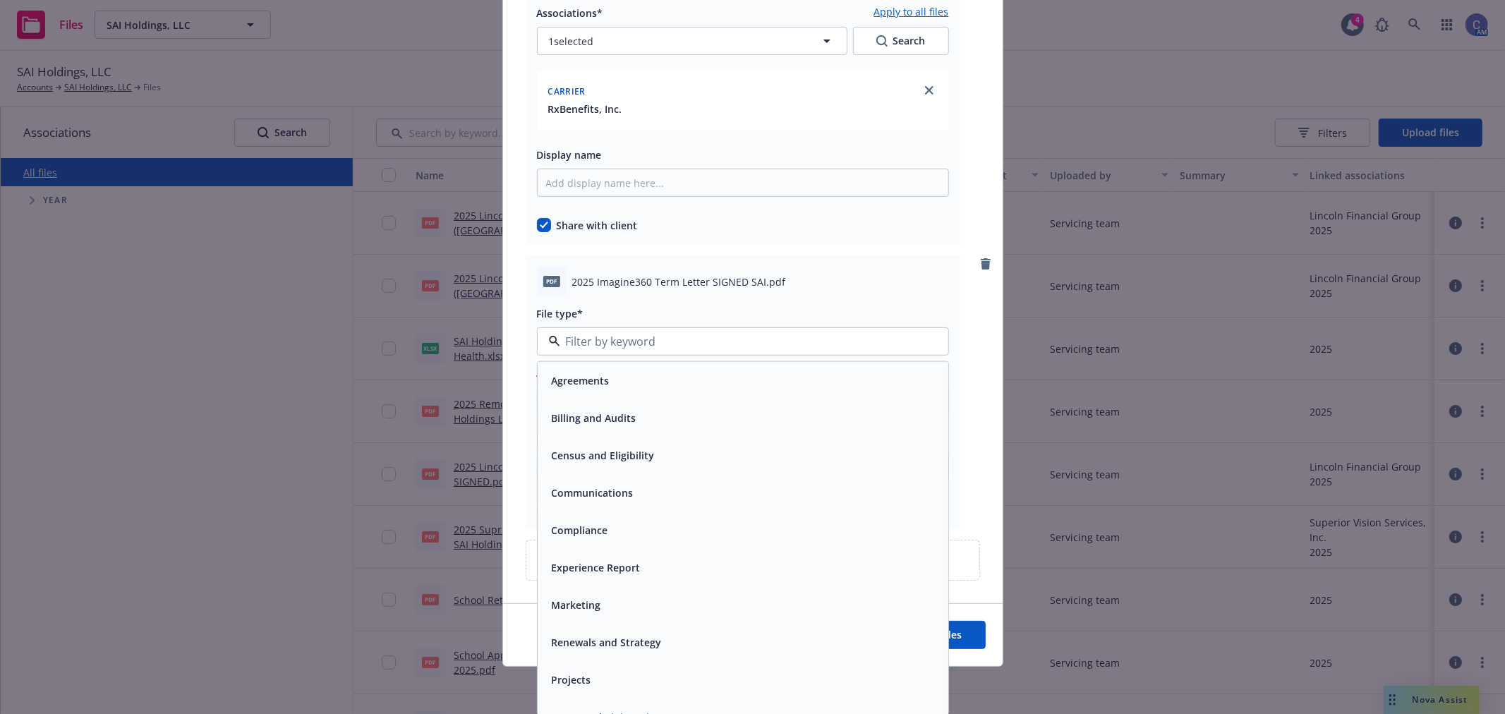
click at [625, 655] on div "Renewals and Strategy" at bounding box center [743, 642] width 411 height 37
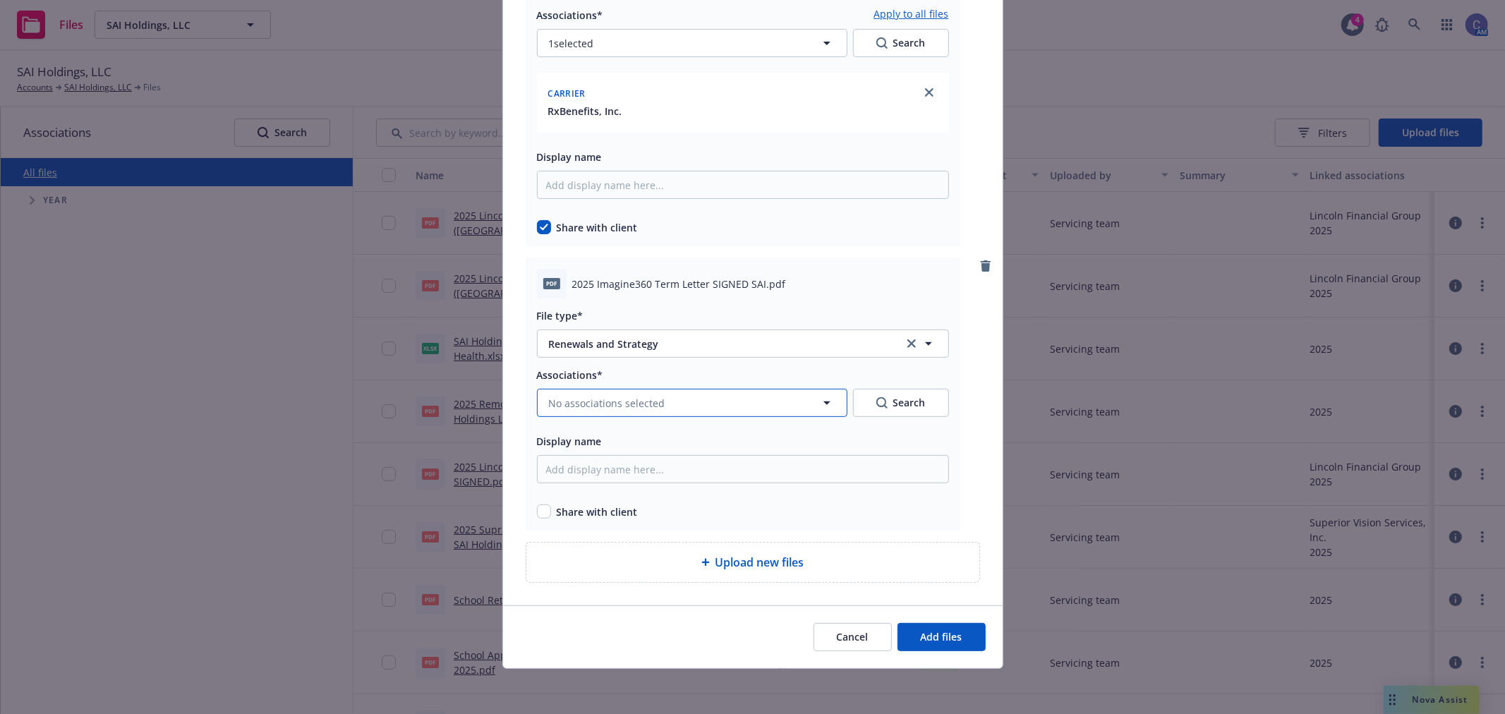
click at [635, 406] on span "No associations selected" at bounding box center [607, 403] width 116 height 15
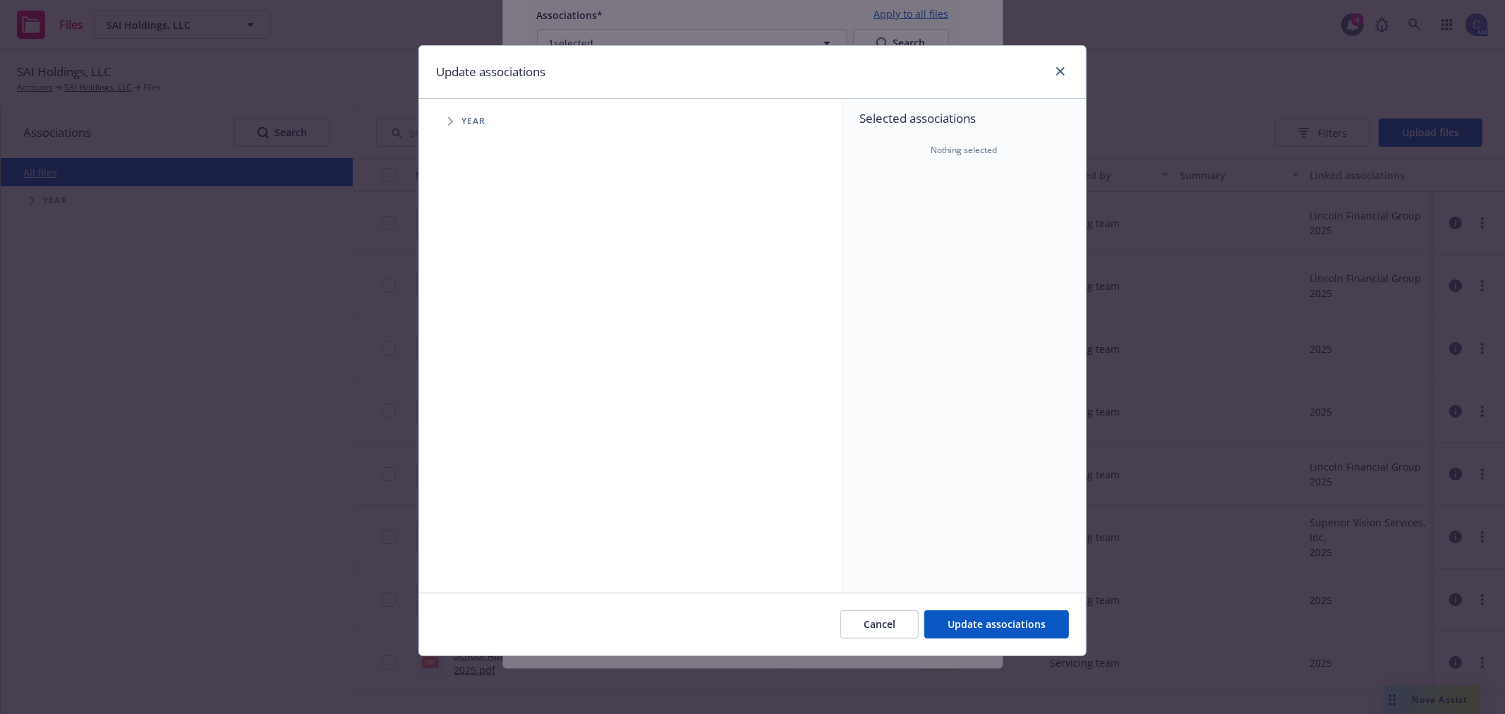
click at [450, 121] on icon "Tree Example" at bounding box center [451, 121] width 6 height 8
click at [476, 319] on span "Tree Example" at bounding box center [467, 314] width 23 height 23
click at [489, 351] on span "Tree Example" at bounding box center [485, 345] width 23 height 23
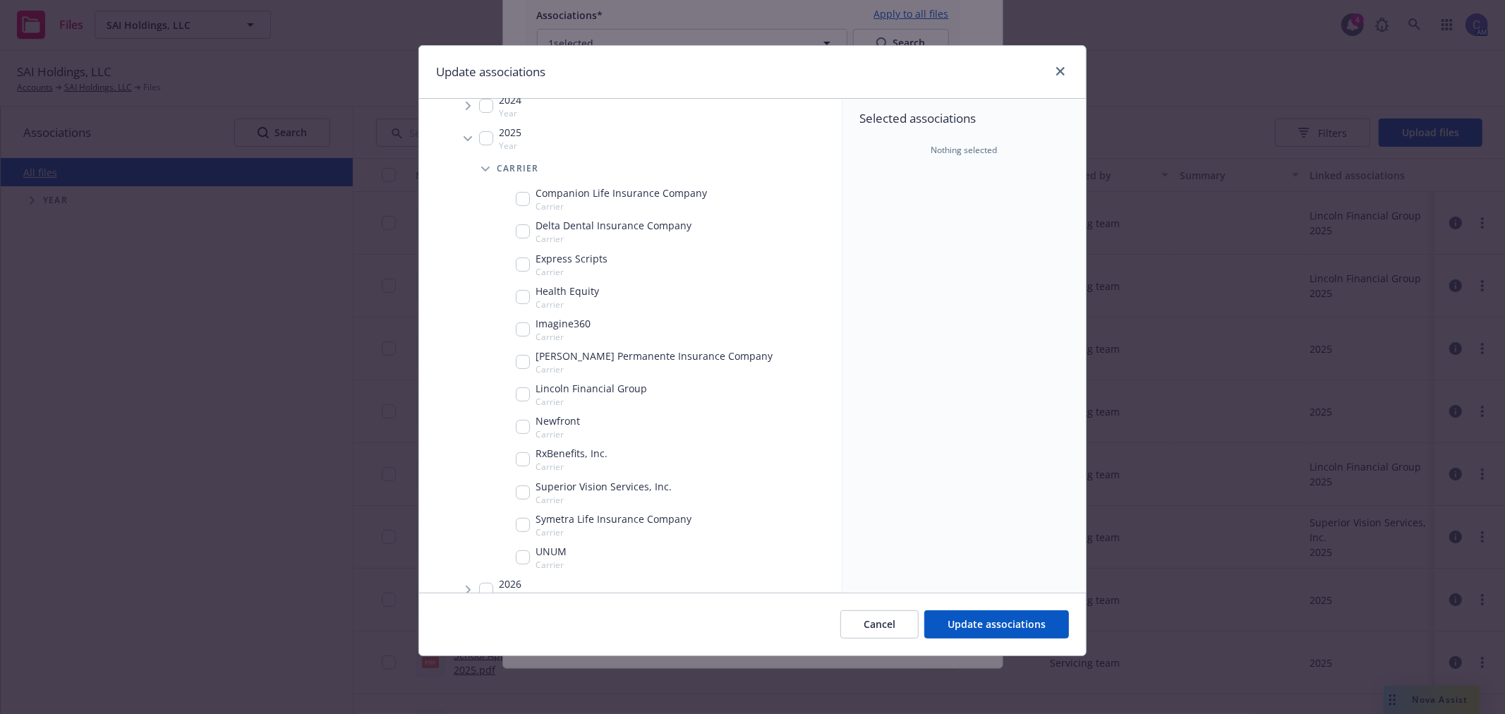
scroll to position [198, 0]
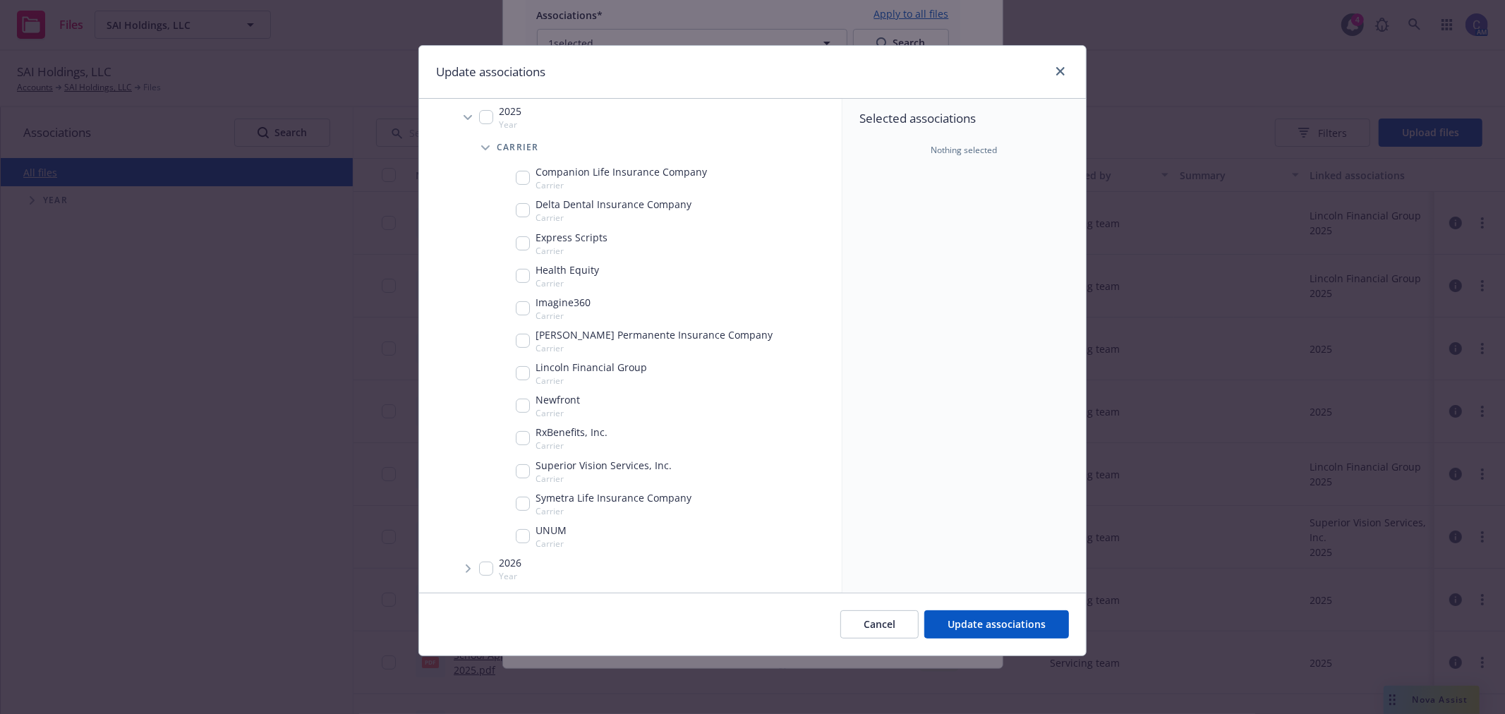
click at [527, 302] on input "Tree Example" at bounding box center [523, 308] width 14 height 14
checkbox input "true"
click at [1024, 624] on span "Update associations" at bounding box center [997, 623] width 98 height 13
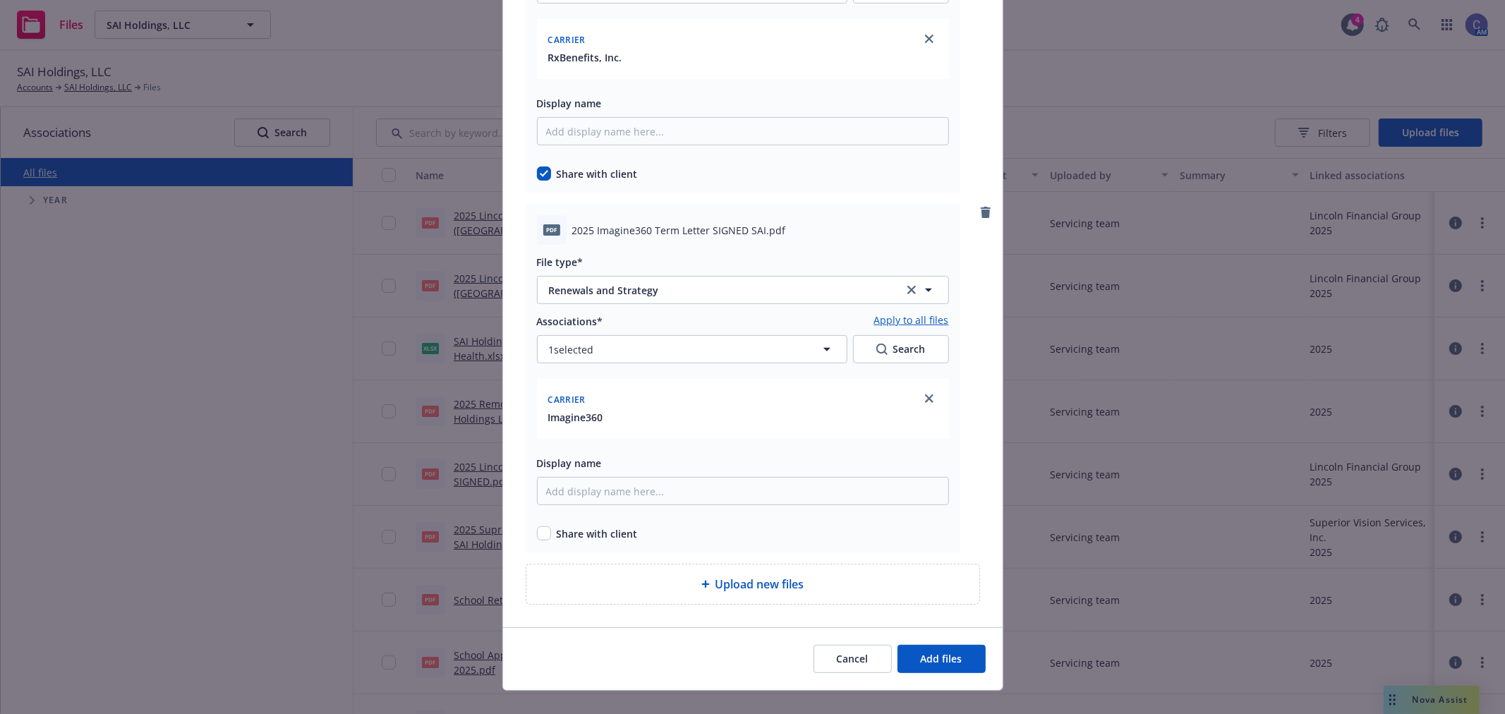
scroll to position [301, 0]
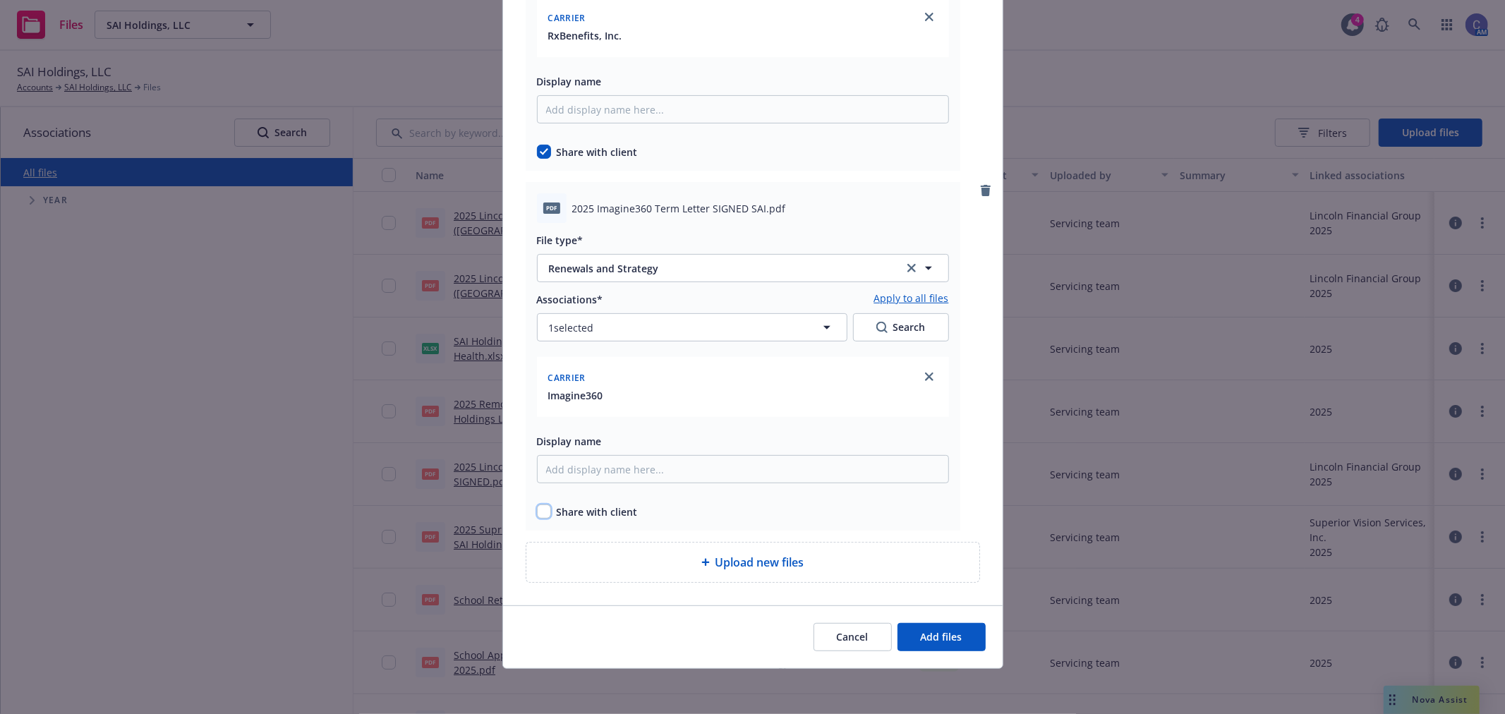
click at [542, 514] on input "checkbox" at bounding box center [544, 511] width 14 height 14
checkbox input "true"
click at [963, 646] on button "Add files" at bounding box center [941, 637] width 88 height 28
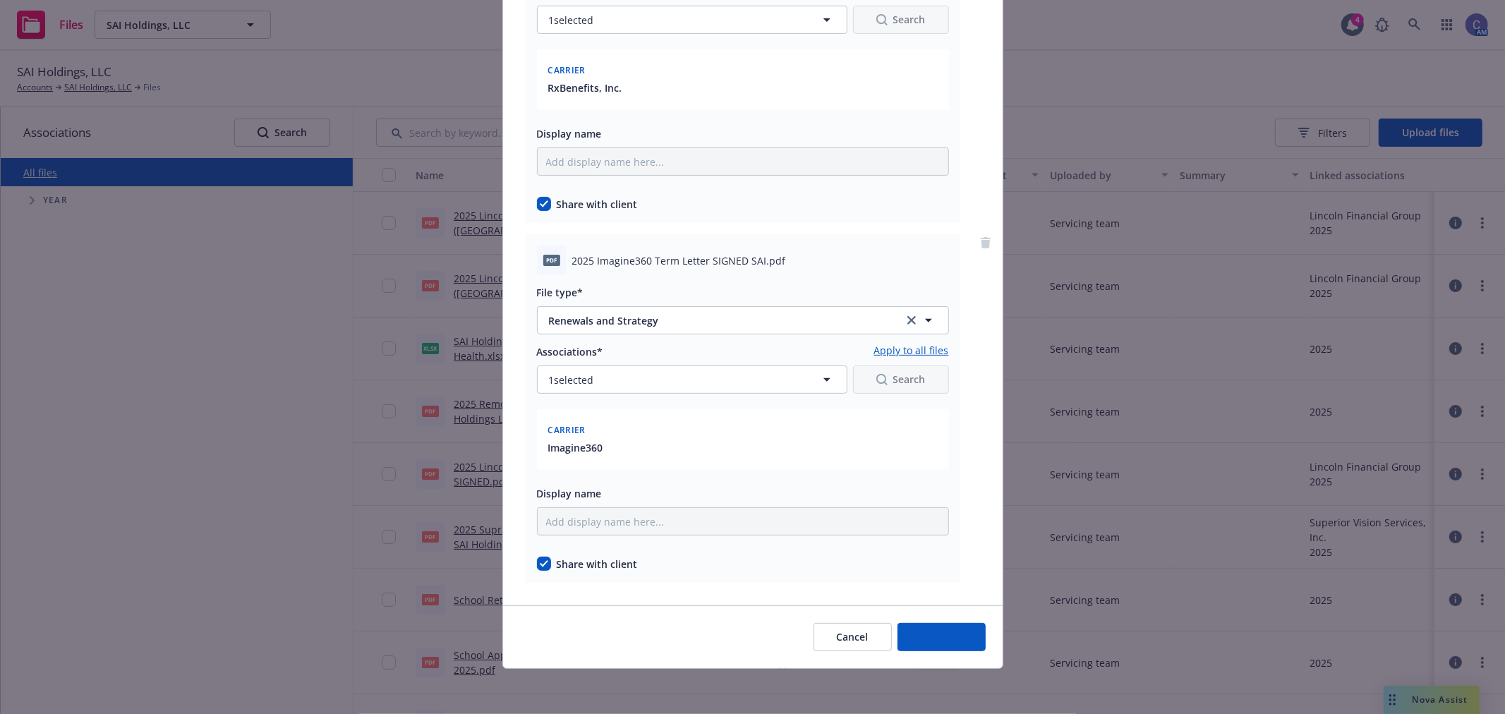
scroll to position [248, 0]
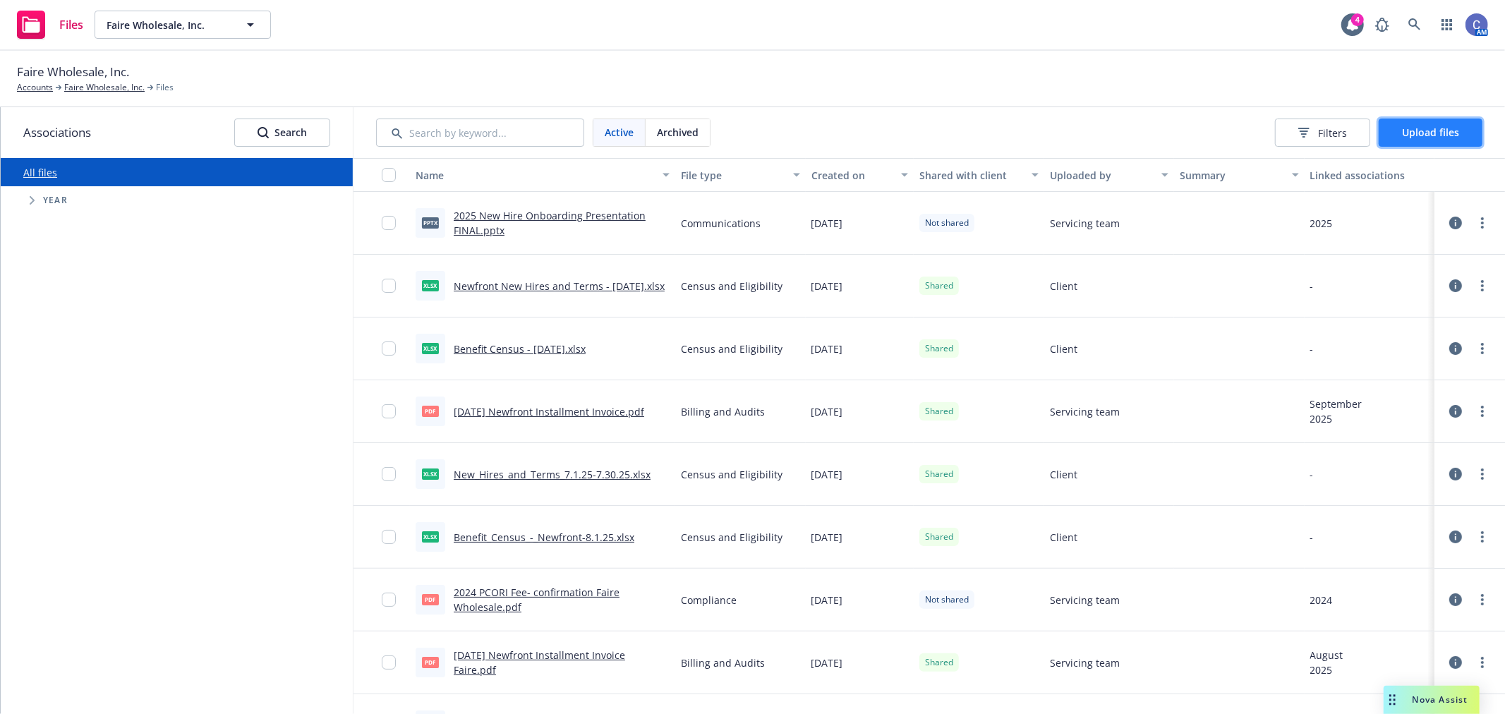
click at [1450, 135] on span "Upload files" at bounding box center [1430, 132] width 57 height 13
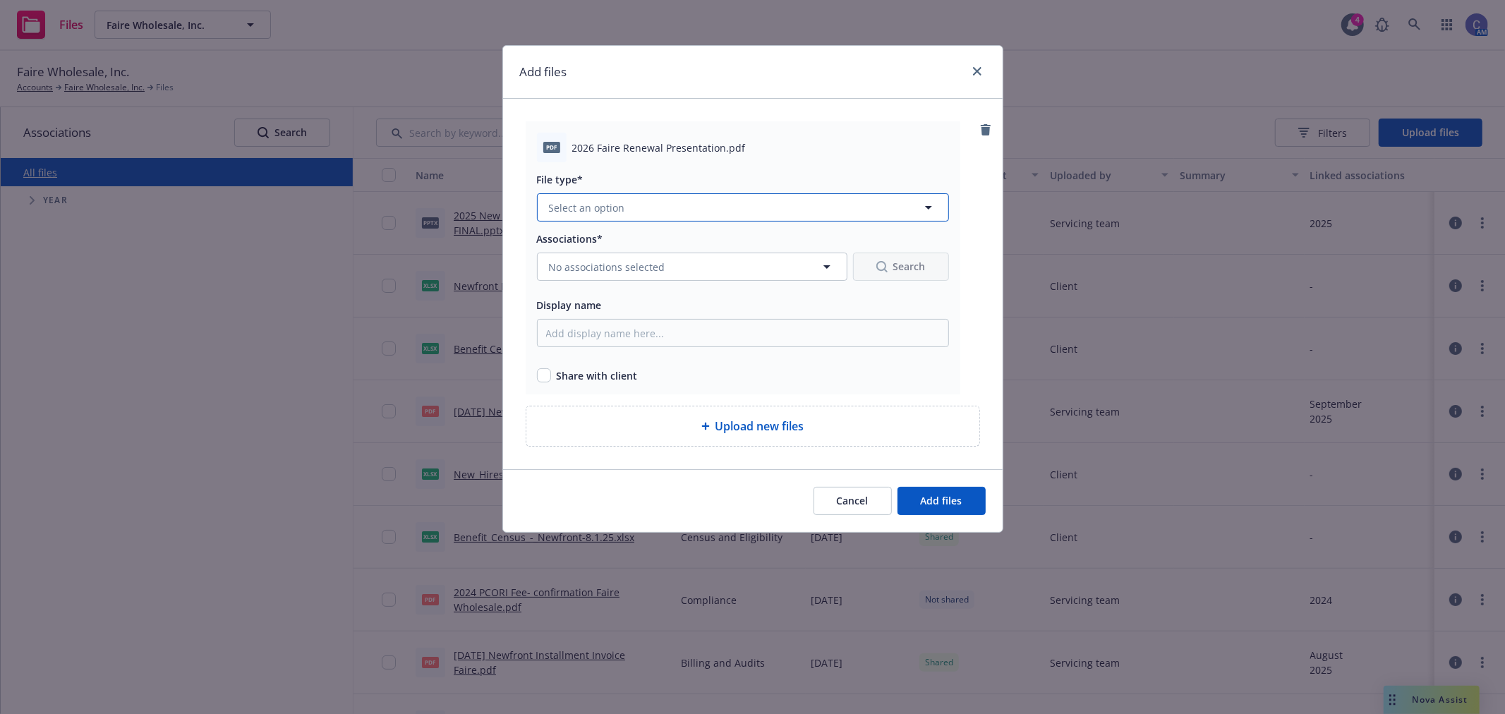
click at [635, 210] on button "Select an option" at bounding box center [743, 207] width 412 height 28
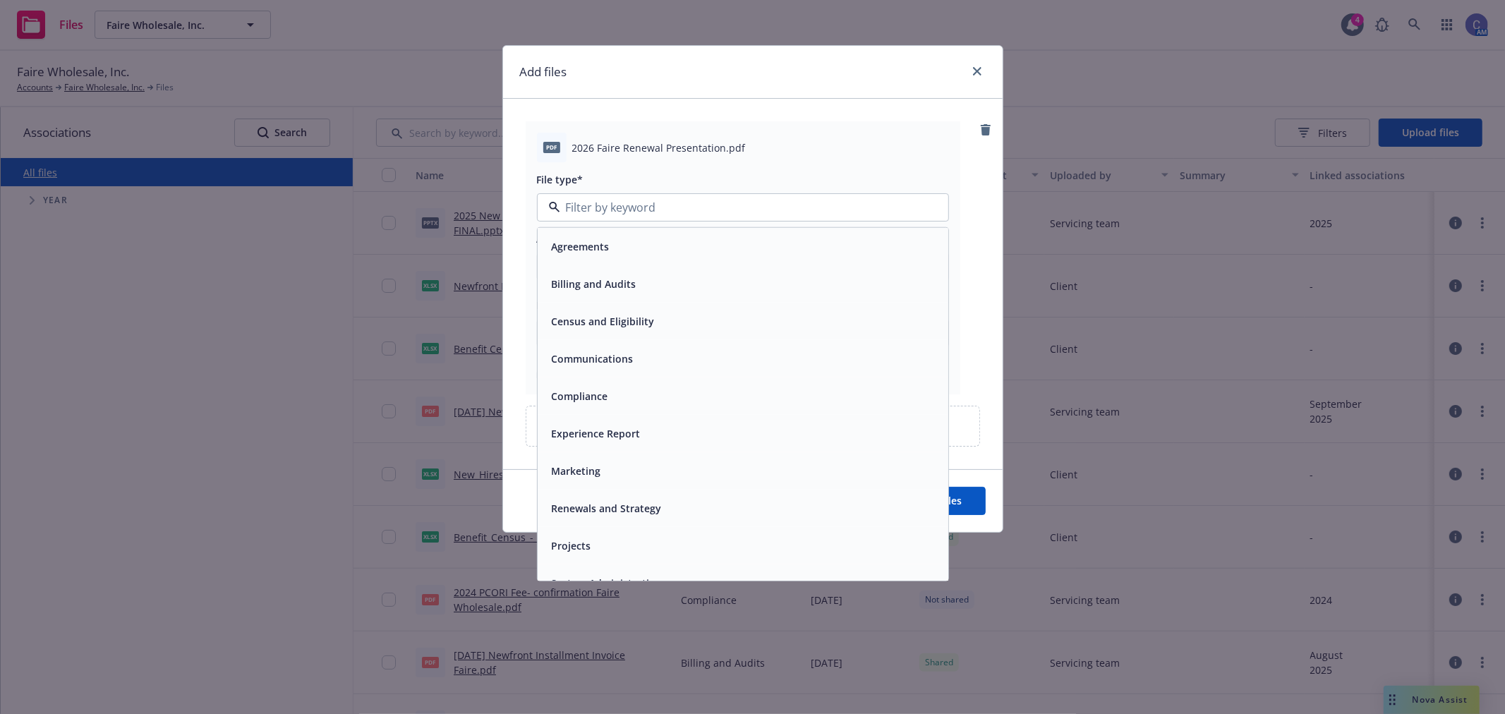
click at [657, 526] on div "Renewals and Strategy" at bounding box center [743, 508] width 411 height 37
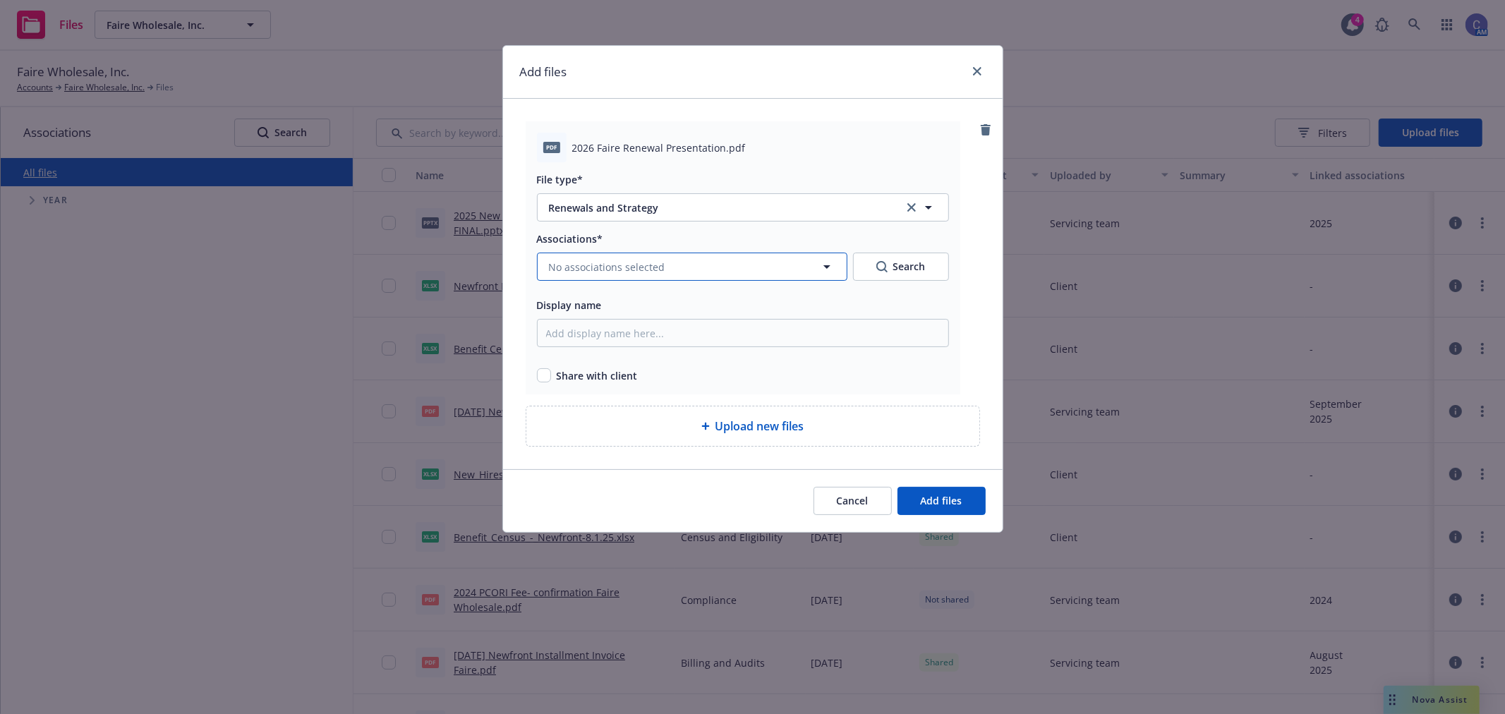
click at [652, 270] on span "No associations selected" at bounding box center [607, 267] width 116 height 15
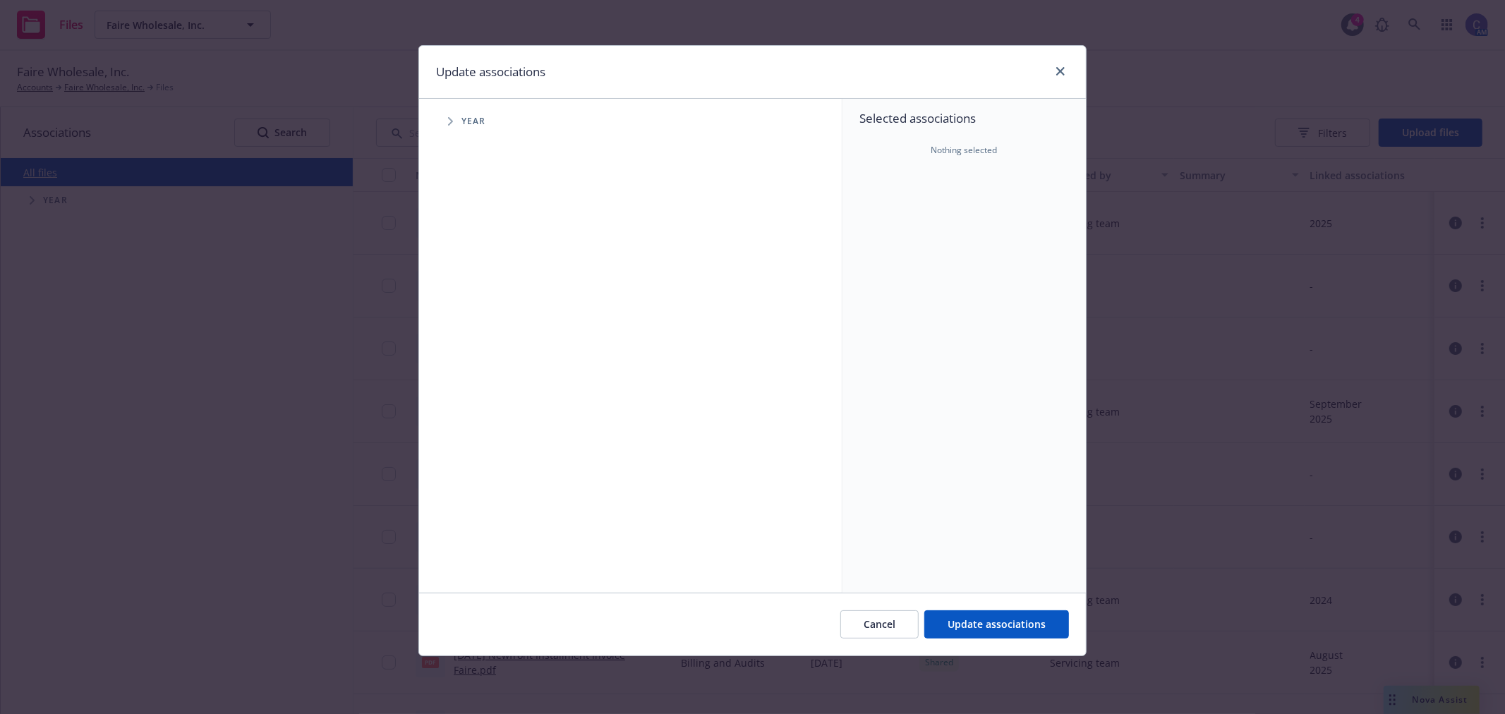
click at [456, 119] on span "Tree Example" at bounding box center [450, 121] width 23 height 23
click at [488, 343] on input "Tree Example" at bounding box center [486, 347] width 14 height 14
checkbox input "true"
click at [1010, 610] on button "Update associations" at bounding box center [996, 624] width 145 height 28
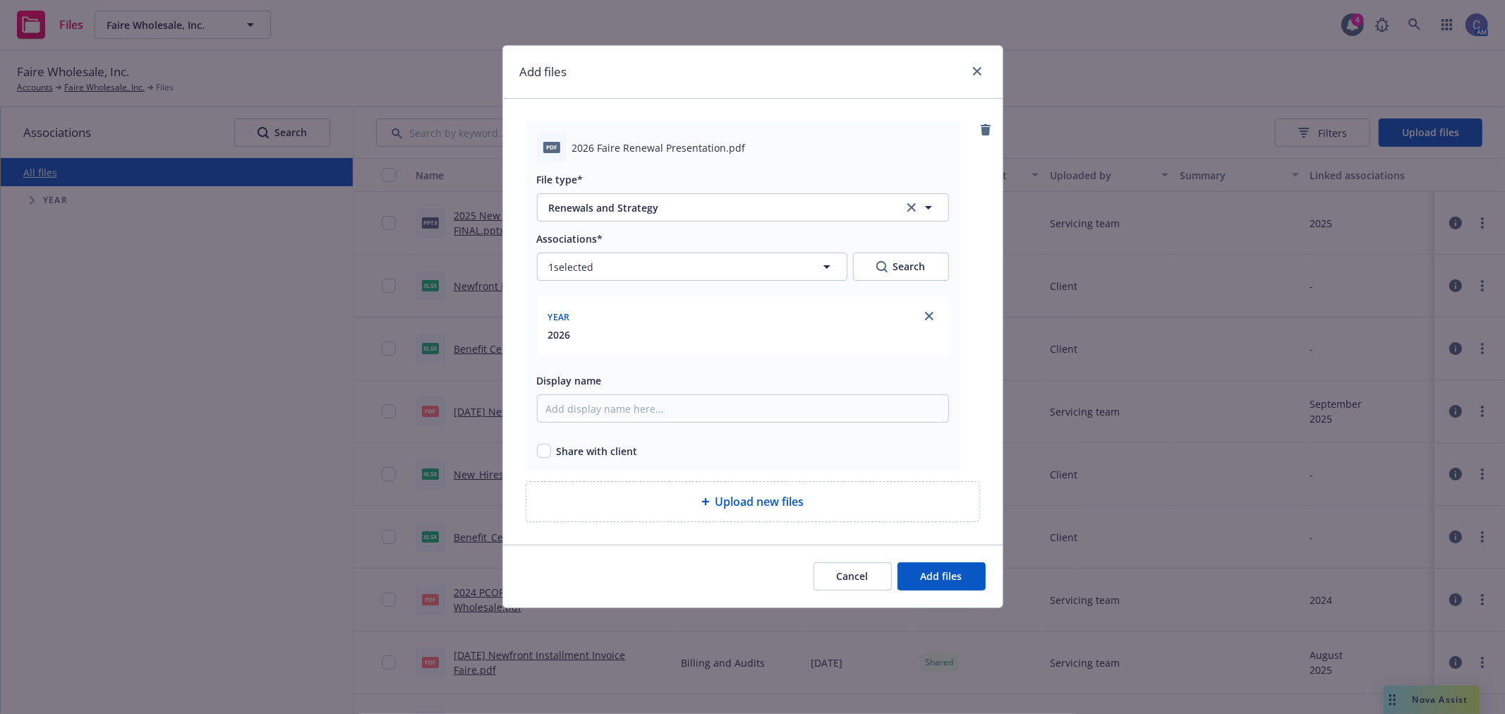
click at [552, 449] on div "Share with client" at bounding box center [743, 451] width 412 height 15
click at [545, 449] on input "checkbox" at bounding box center [544, 451] width 14 height 14
checkbox input "true"
click at [958, 580] on span "Add files" at bounding box center [942, 575] width 42 height 13
